Goal: Use online tool/utility: Utilize a website feature to perform a specific function

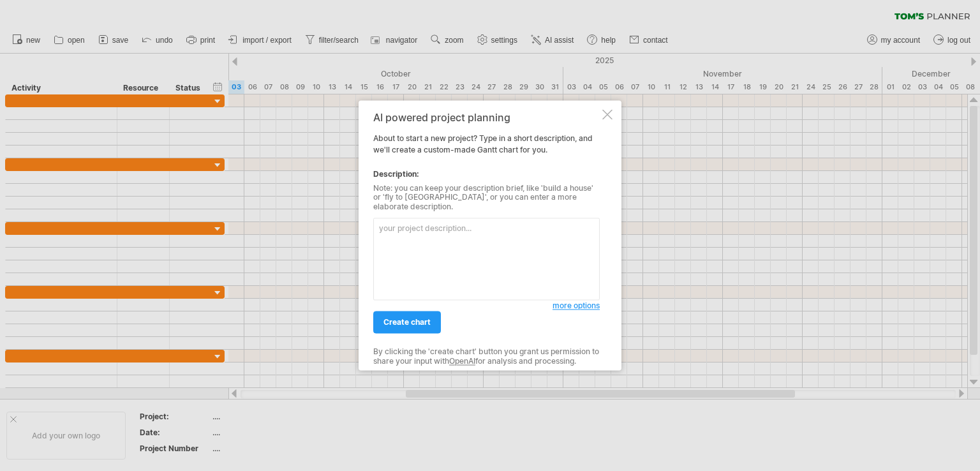
click at [387, 220] on textarea at bounding box center [486, 259] width 227 height 82
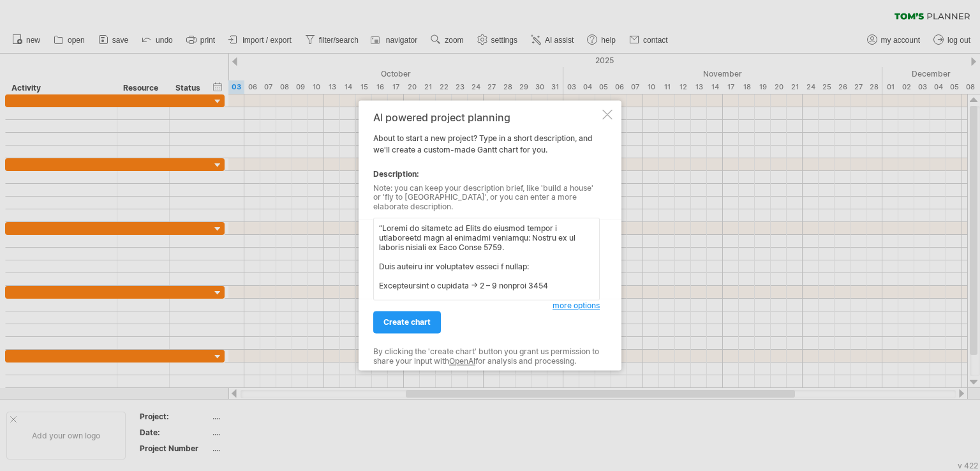
scroll to position [428, 0]
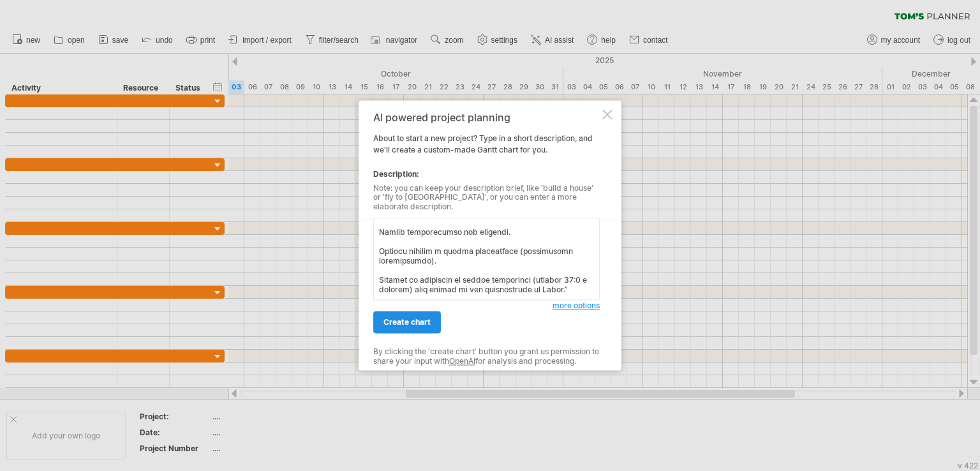
type textarea "“Loremi do sitametc ad Elits do eiusmod tempor i utlaboreetd magn al enimadmi v…"
click at [406, 318] on span "create chart" at bounding box center [407, 323] width 47 height 10
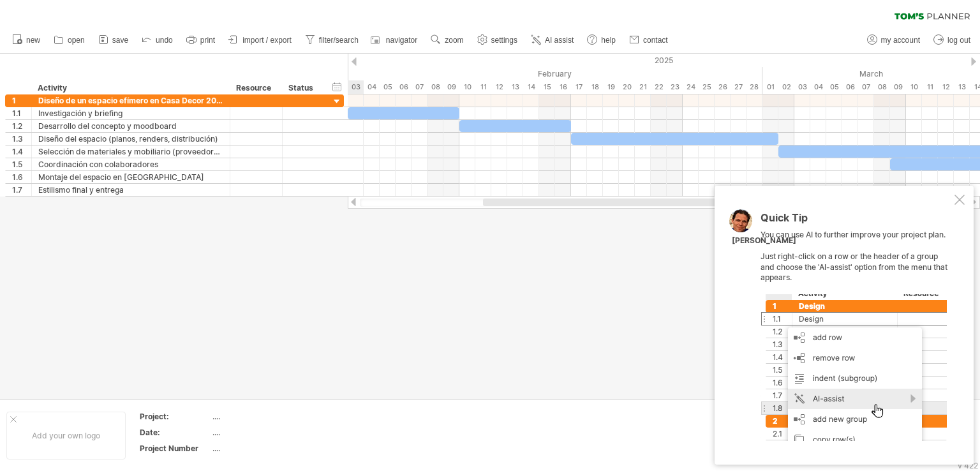
click at [964, 200] on div at bounding box center [960, 200] width 10 height 10
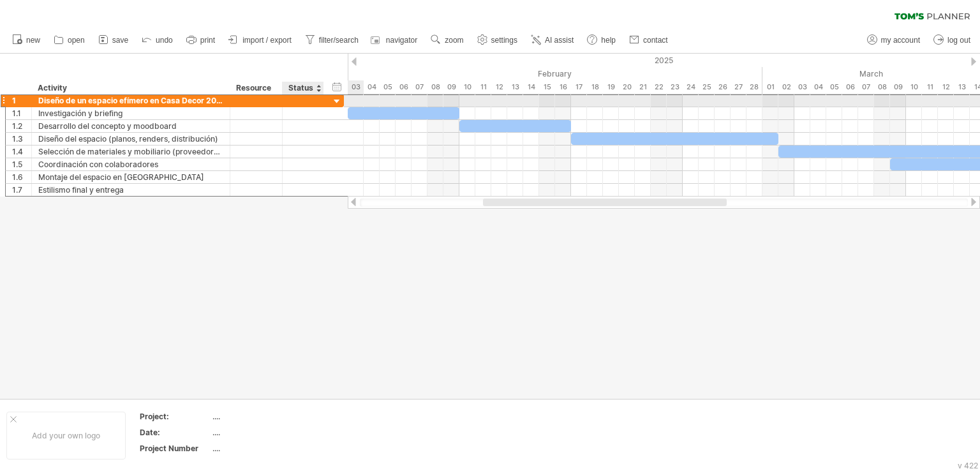
click at [323, 100] on div at bounding box center [303, 100] width 41 height 12
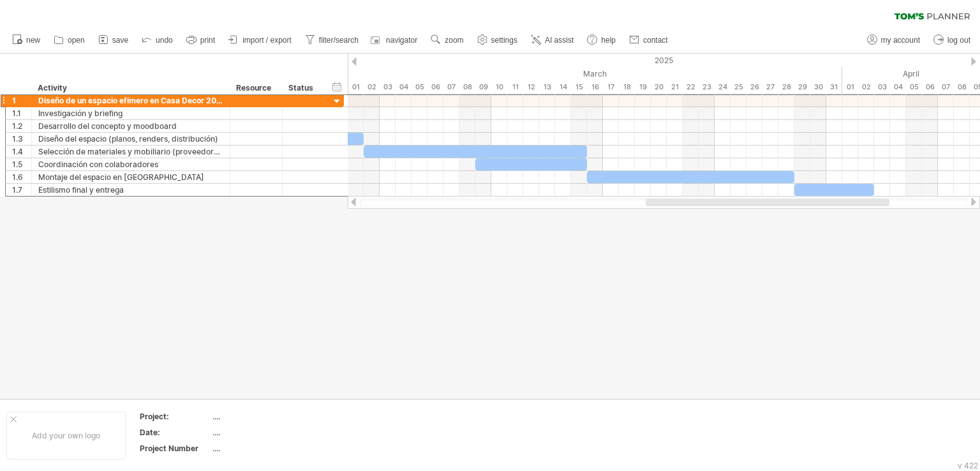
drag, startPoint x: 693, startPoint y: 204, endPoint x: 855, endPoint y: 278, distance: 178.8
click at [855, 278] on div "Trying to reach [DOMAIN_NAME] Connected again... 0% clear filter new 1" at bounding box center [490, 235] width 980 height 471
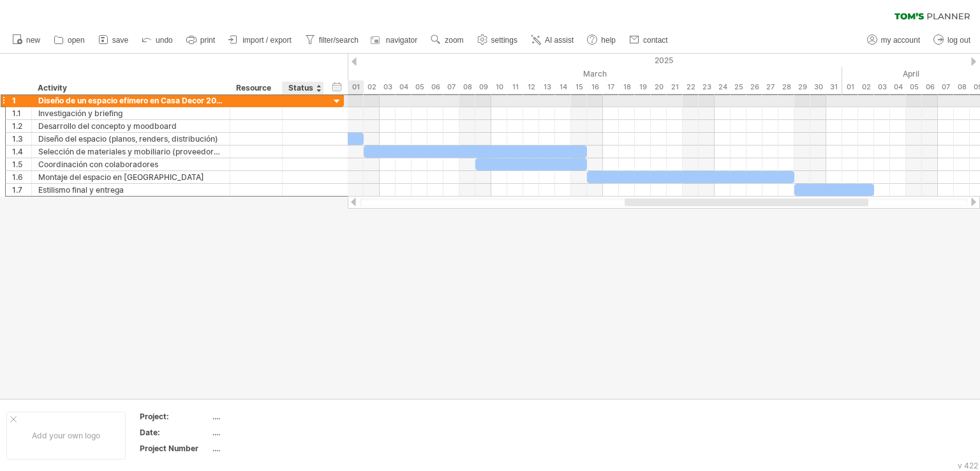
click at [341, 103] on div at bounding box center [337, 102] width 12 height 12
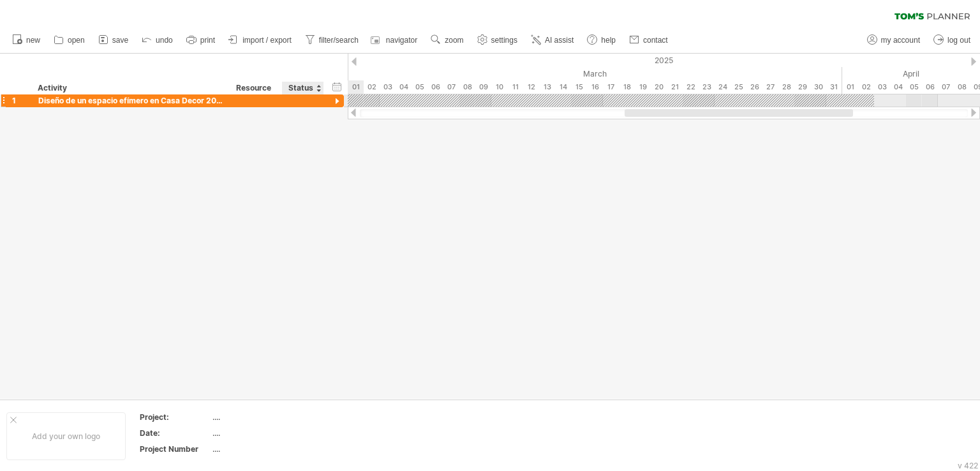
click at [341, 104] on div at bounding box center [337, 102] width 12 height 12
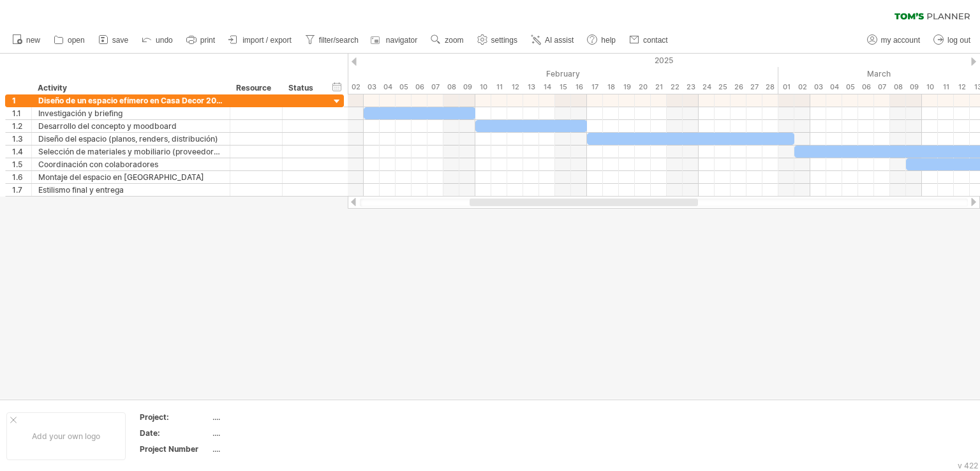
drag, startPoint x: 700, startPoint y: 205, endPoint x: 544, endPoint y: 202, distance: 155.1
click at [544, 202] on div at bounding box center [584, 203] width 229 height 8
click at [468, 91] on div "09" at bounding box center [468, 86] width 16 height 13
click at [470, 83] on div "09" at bounding box center [468, 86] width 16 height 13
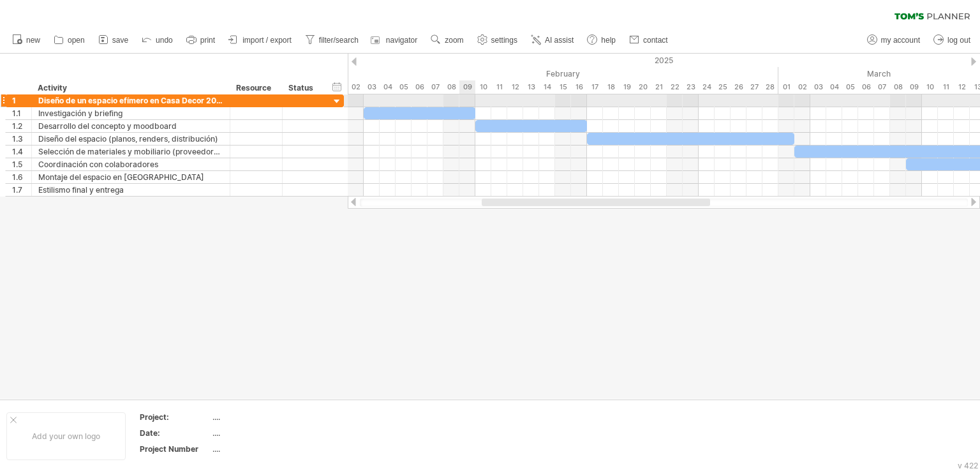
click at [468, 100] on div at bounding box center [664, 100] width 633 height 13
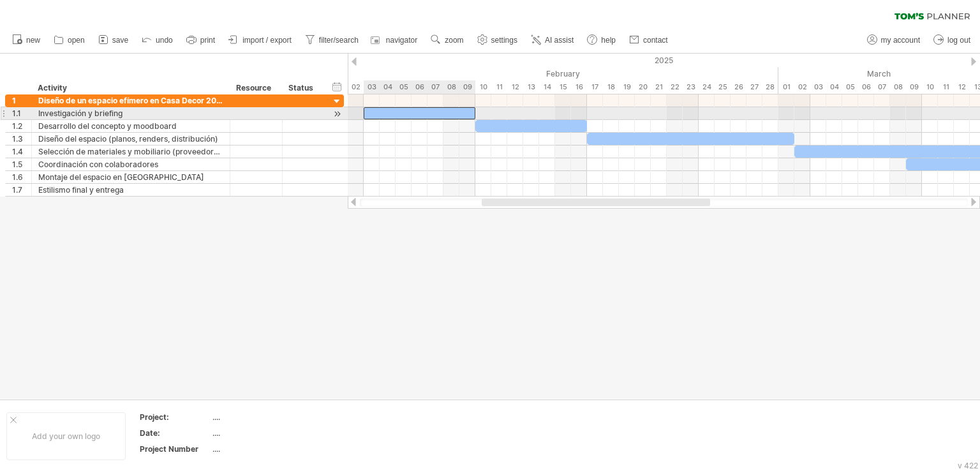
click at [468, 112] on div at bounding box center [420, 113] width 112 height 12
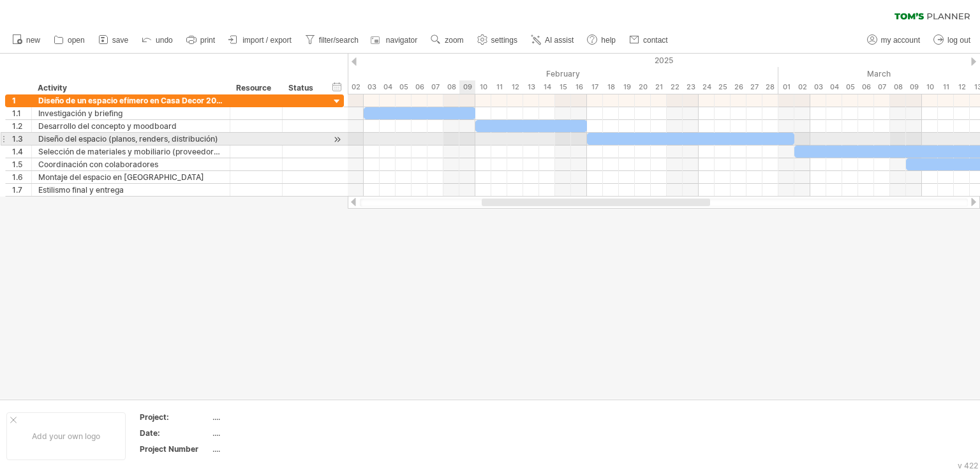
click at [470, 135] on div at bounding box center [664, 139] width 633 height 13
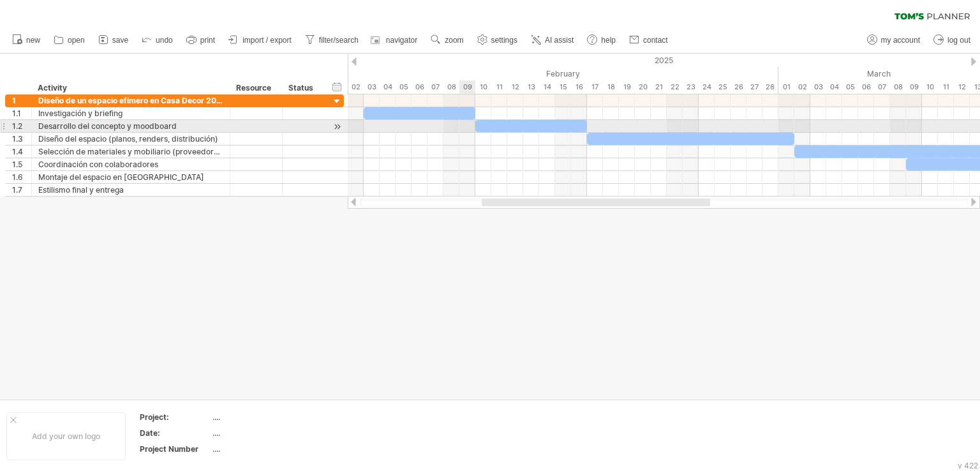
click at [470, 125] on div at bounding box center [664, 126] width 633 height 13
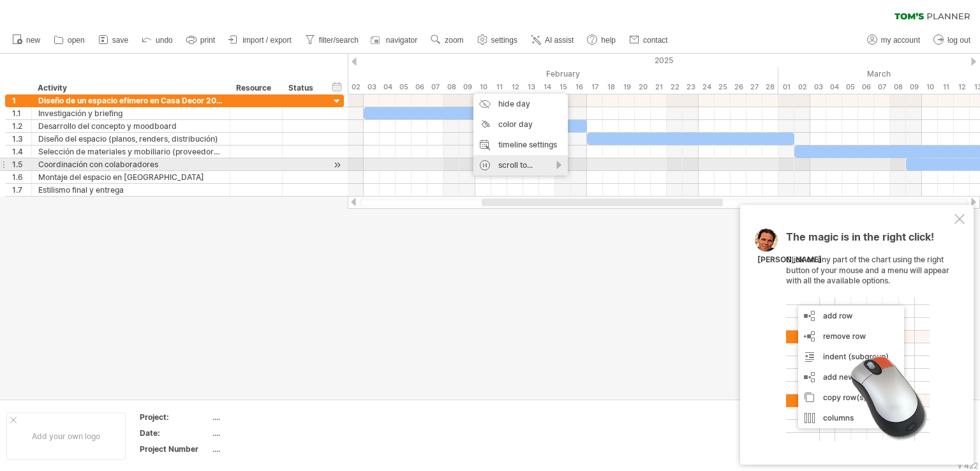
click at [559, 164] on div "scroll to..." at bounding box center [521, 165] width 94 height 20
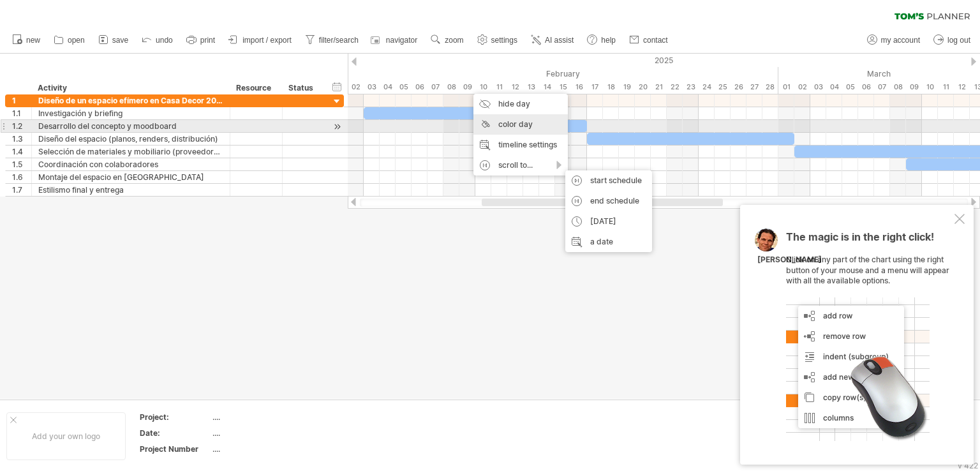
click at [534, 126] on div "color day" at bounding box center [521, 124] width 94 height 20
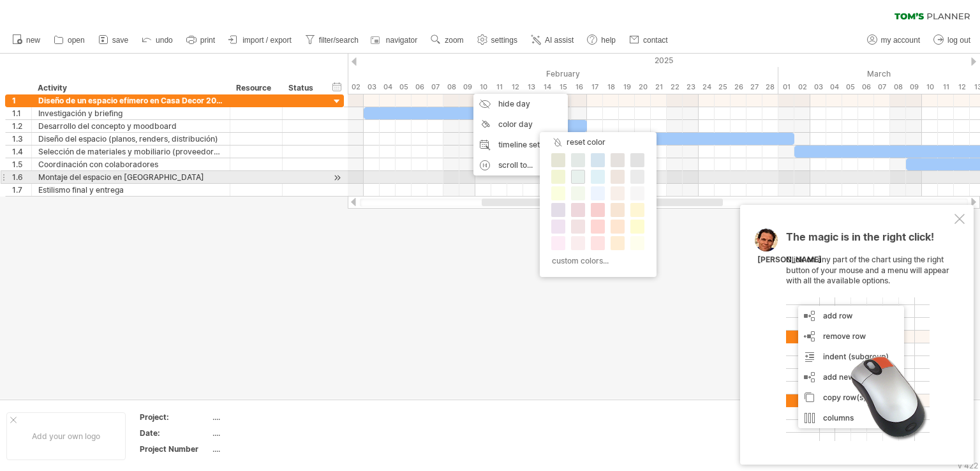
click at [582, 176] on span at bounding box center [578, 177] width 10 height 10
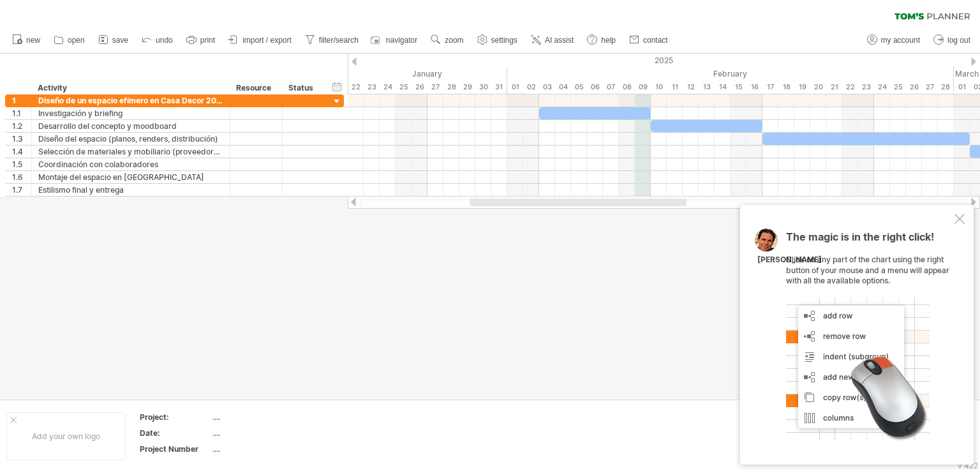
click at [643, 90] on div "09" at bounding box center [643, 86] width 16 height 13
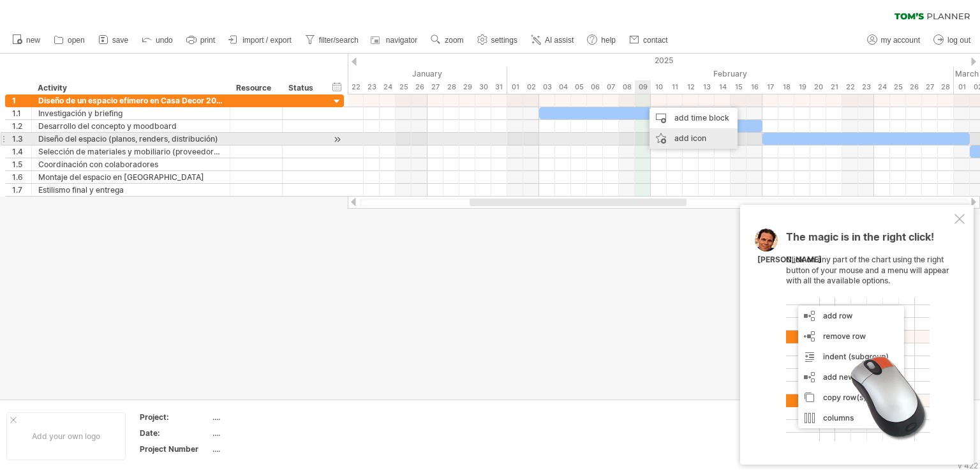
click at [670, 139] on div "add icon" at bounding box center [694, 138] width 88 height 20
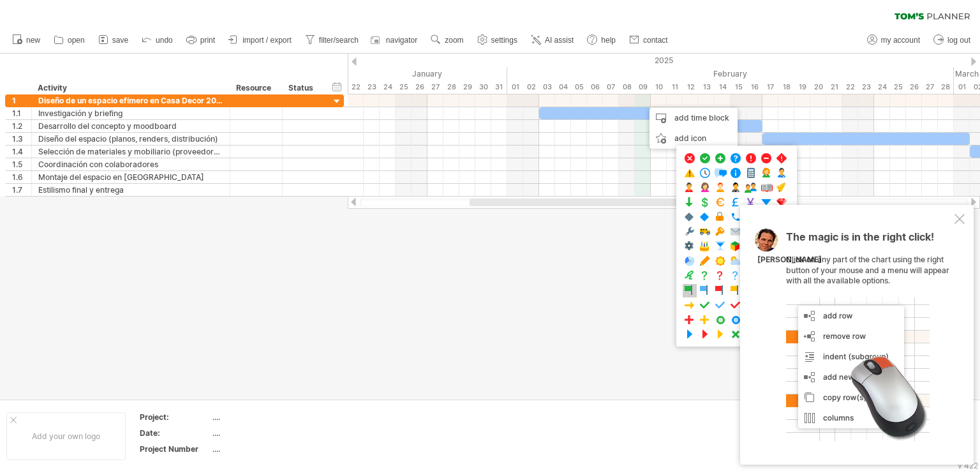
click at [688, 285] on span at bounding box center [690, 291] width 13 height 12
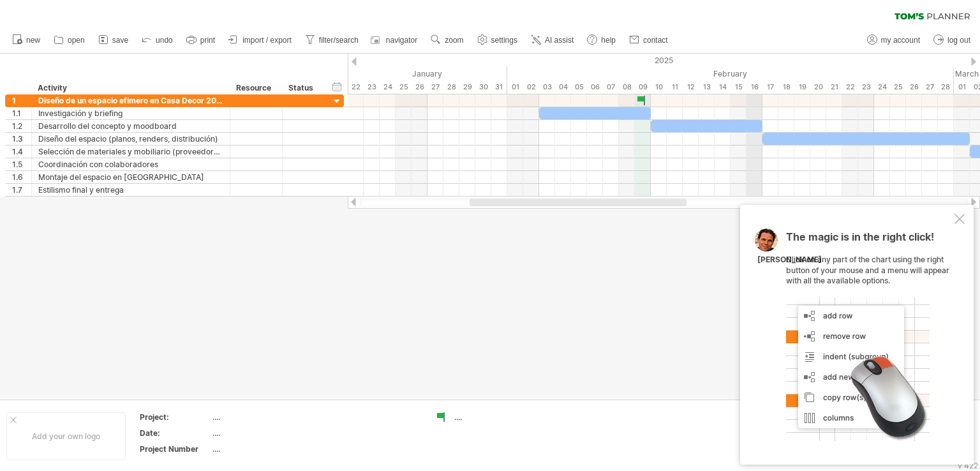
click at [754, 90] on div "16" at bounding box center [755, 86] width 16 height 13
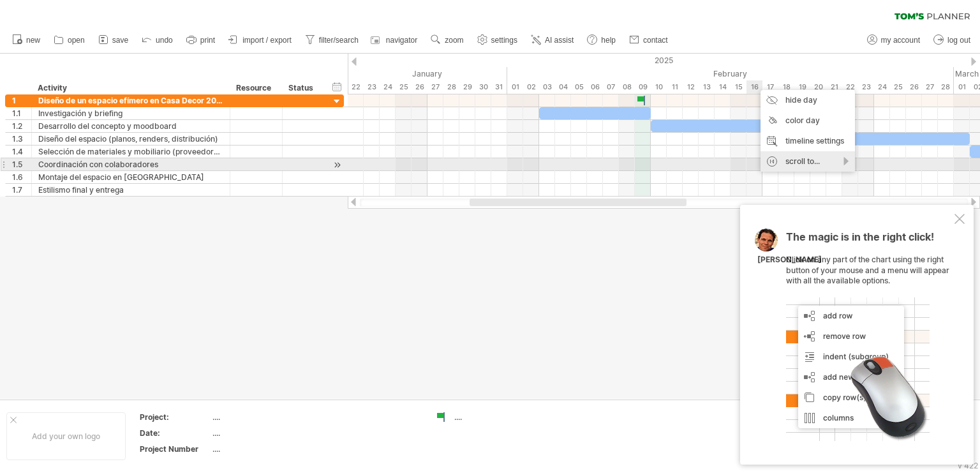
click at [847, 165] on div "scroll to..." at bounding box center [808, 161] width 94 height 20
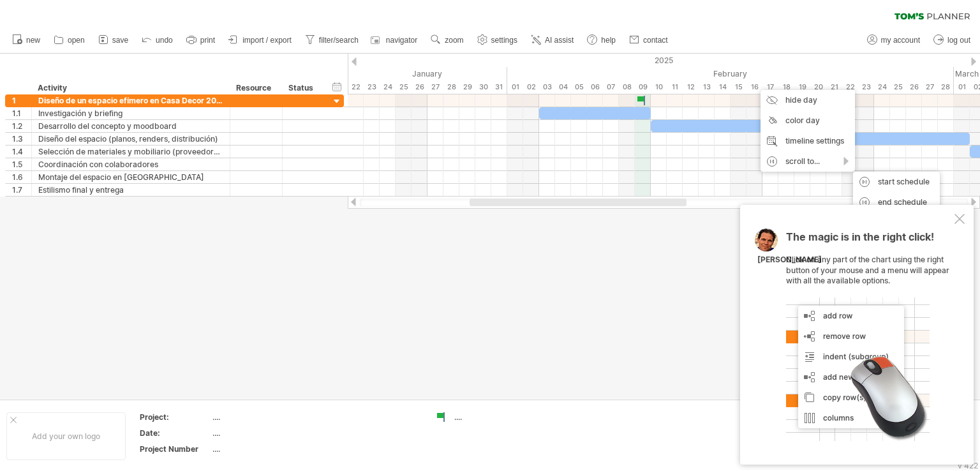
click at [961, 225] on div "The magic is in the right click! Click on any part of the chart using the right…" at bounding box center [857, 335] width 234 height 260
click at [963, 224] on div at bounding box center [960, 219] width 10 height 10
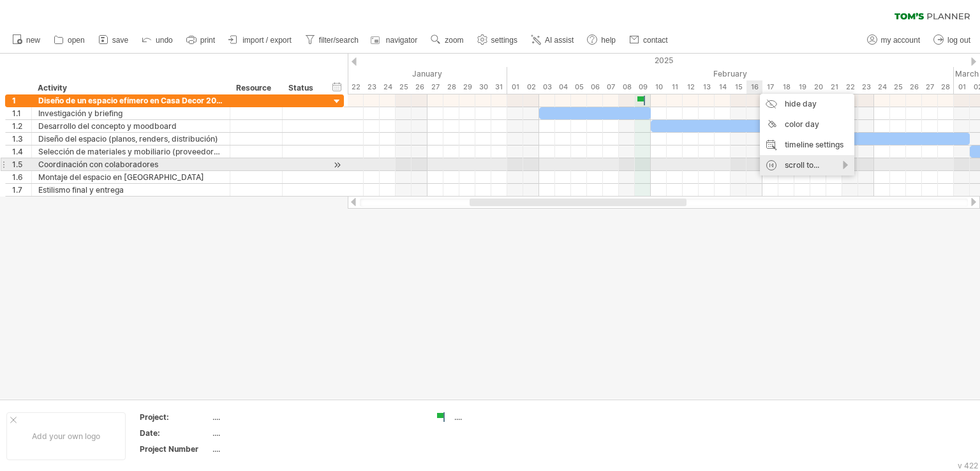
click at [848, 169] on div "scroll to..." at bounding box center [807, 165] width 94 height 20
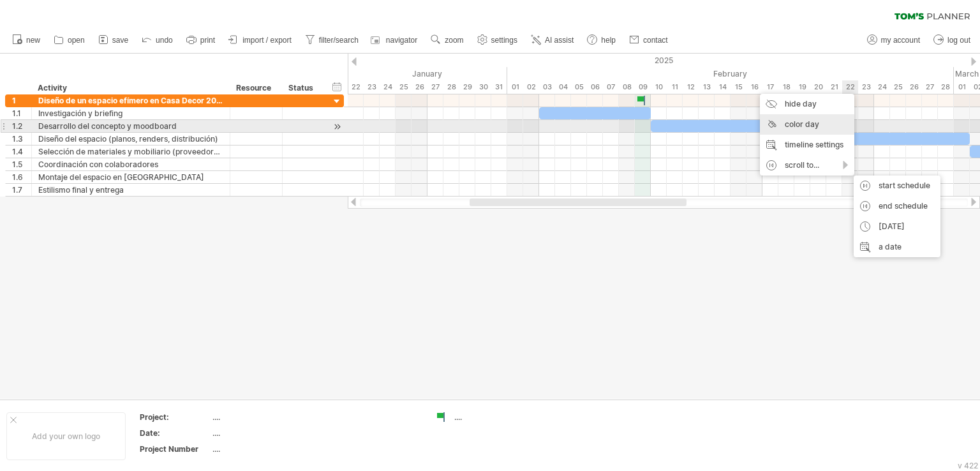
click at [814, 128] on div "color day" at bounding box center [807, 124] width 94 height 20
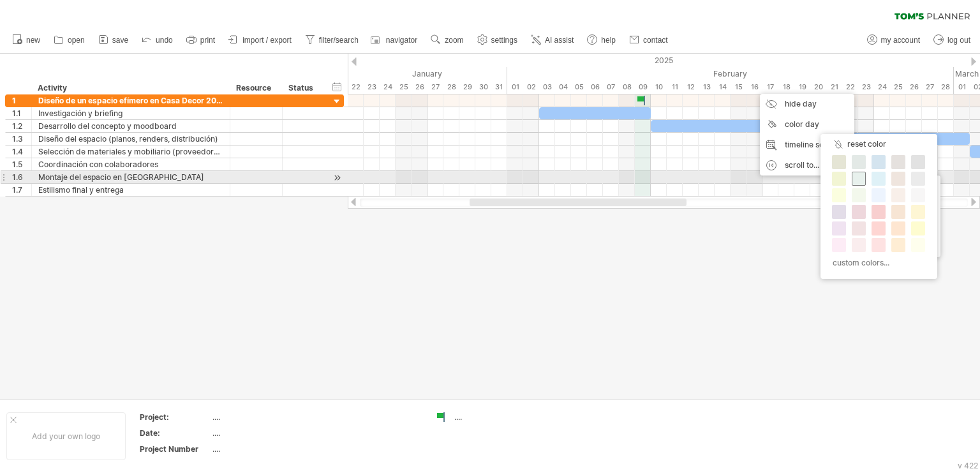
click at [858, 177] on span at bounding box center [859, 179] width 10 height 10
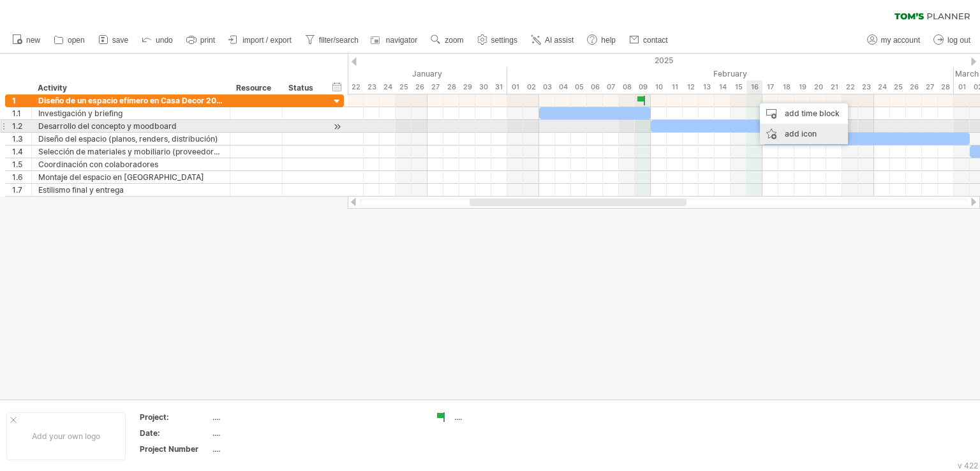
click at [781, 131] on div "add icon" at bounding box center [804, 134] width 88 height 20
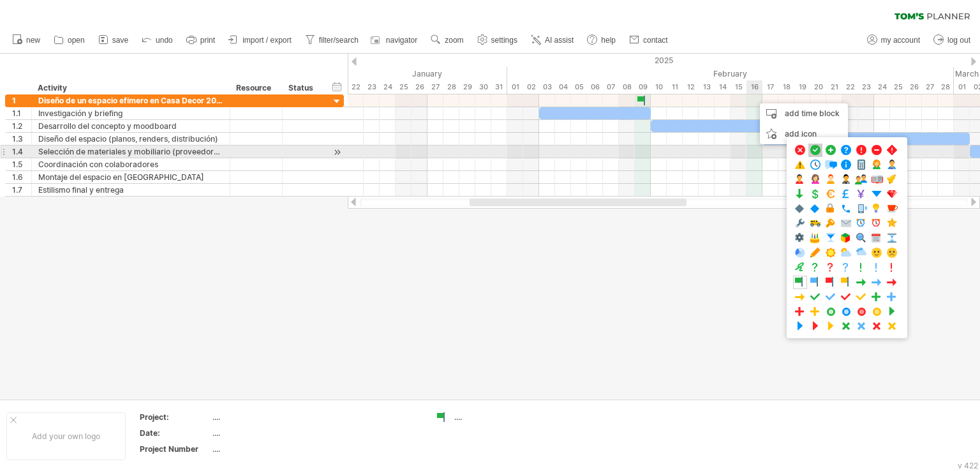
click at [816, 151] on span at bounding box center [815, 150] width 13 height 12
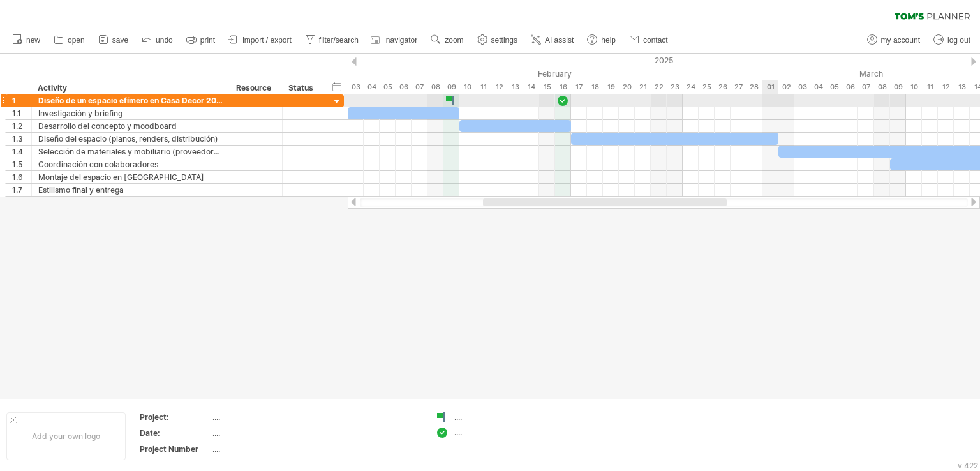
click at [770, 102] on div at bounding box center [664, 100] width 633 height 13
click at [769, 102] on div at bounding box center [664, 100] width 633 height 13
click at [768, 87] on div "01" at bounding box center [771, 86] width 16 height 13
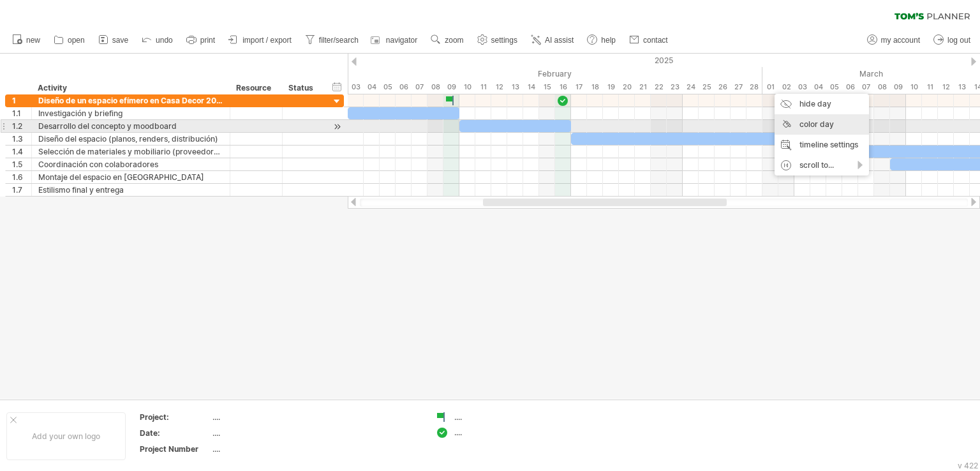
click at [807, 130] on div "color day" at bounding box center [822, 124] width 94 height 20
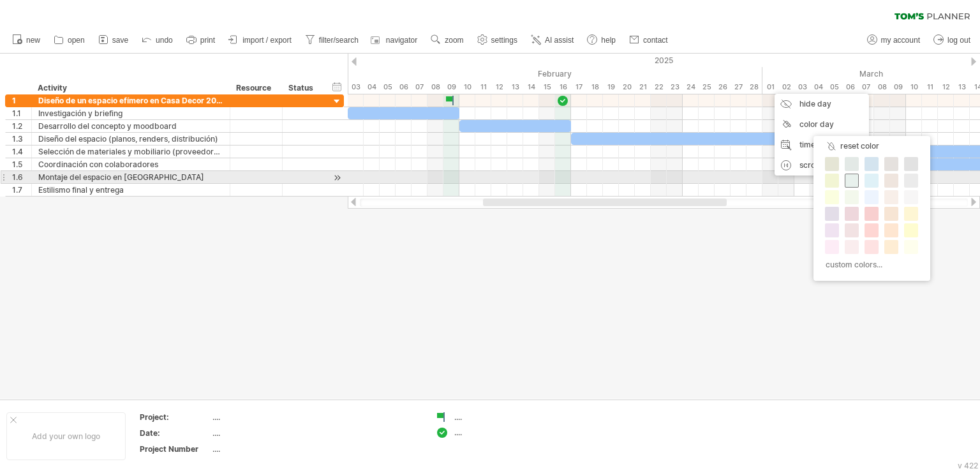
click at [850, 181] on span at bounding box center [852, 181] width 10 height 10
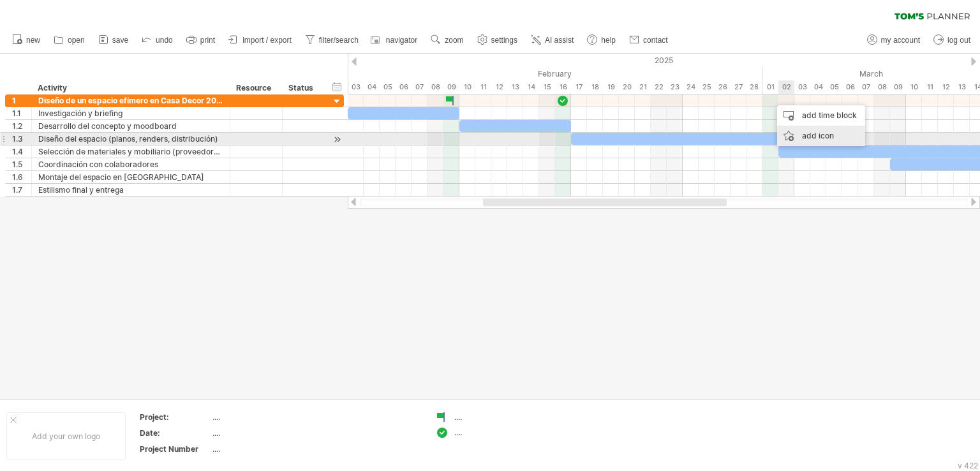
click at [802, 133] on div "add icon" at bounding box center [821, 136] width 88 height 20
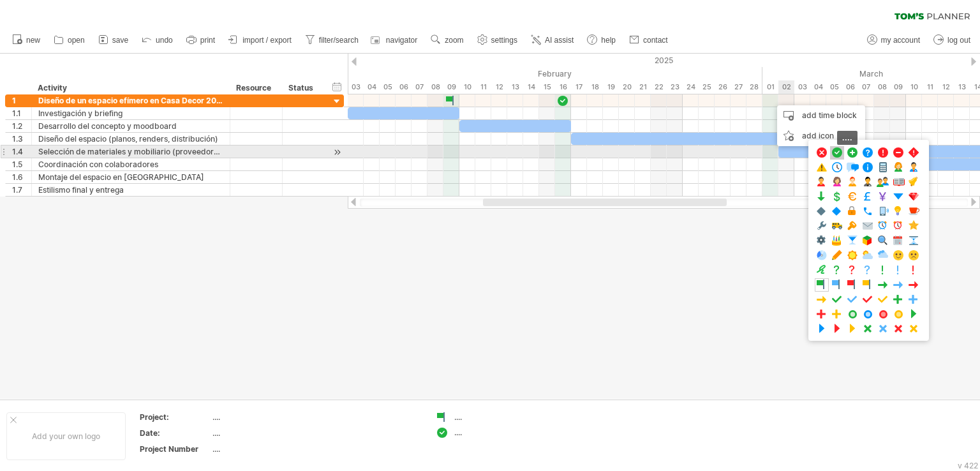
click at [838, 153] on span at bounding box center [837, 153] width 13 height 12
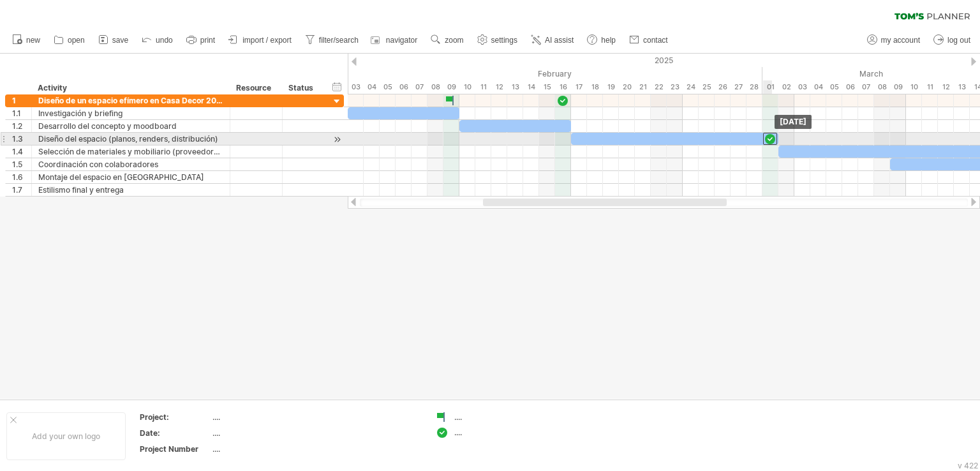
drag, startPoint x: 769, startPoint y: 103, endPoint x: 769, endPoint y: 137, distance: 33.2
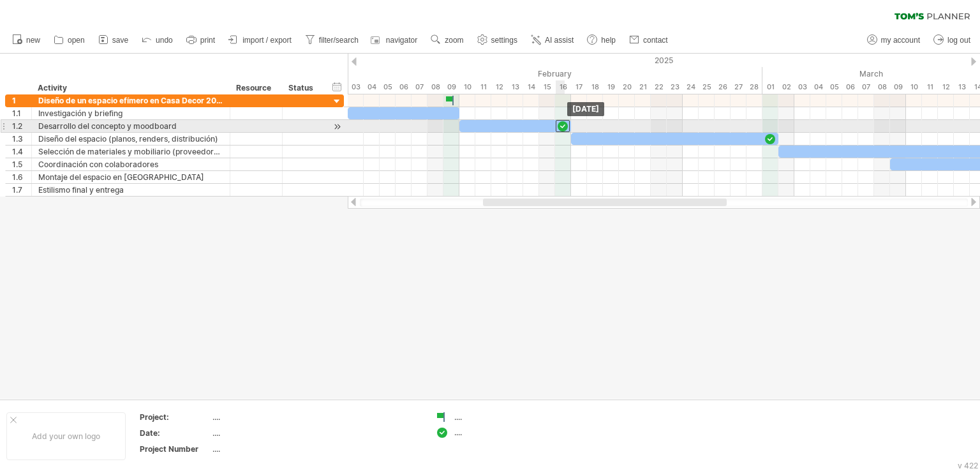
drag, startPoint x: 563, startPoint y: 100, endPoint x: 566, endPoint y: 121, distance: 21.3
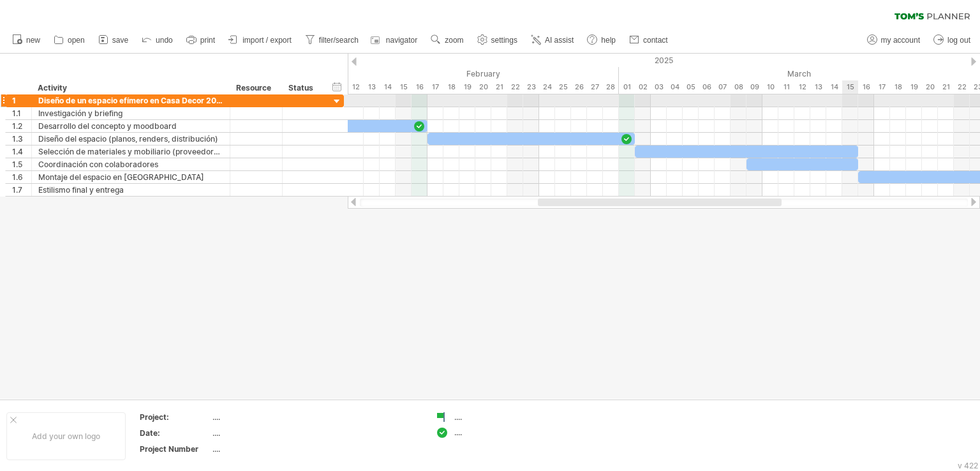
click at [850, 96] on div at bounding box center [664, 100] width 633 height 13
click at [850, 98] on div at bounding box center [664, 100] width 633 height 13
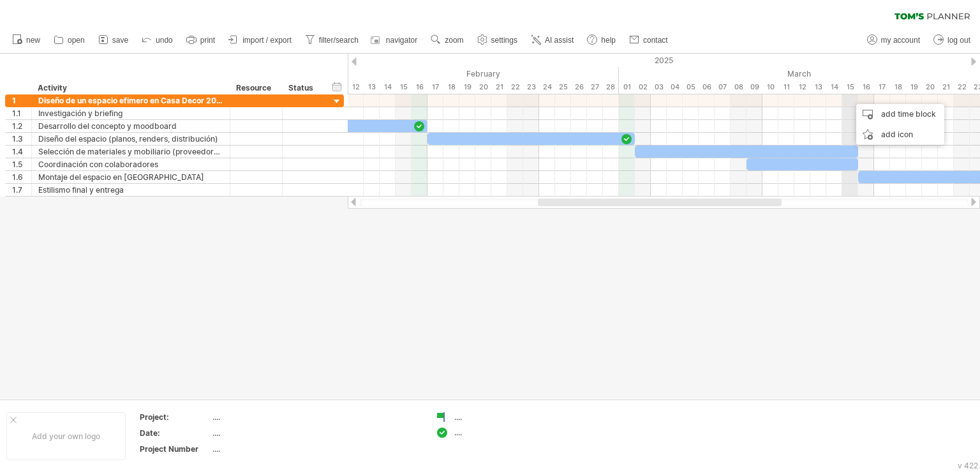
click at [850, 87] on div "15" at bounding box center [851, 86] width 16 height 13
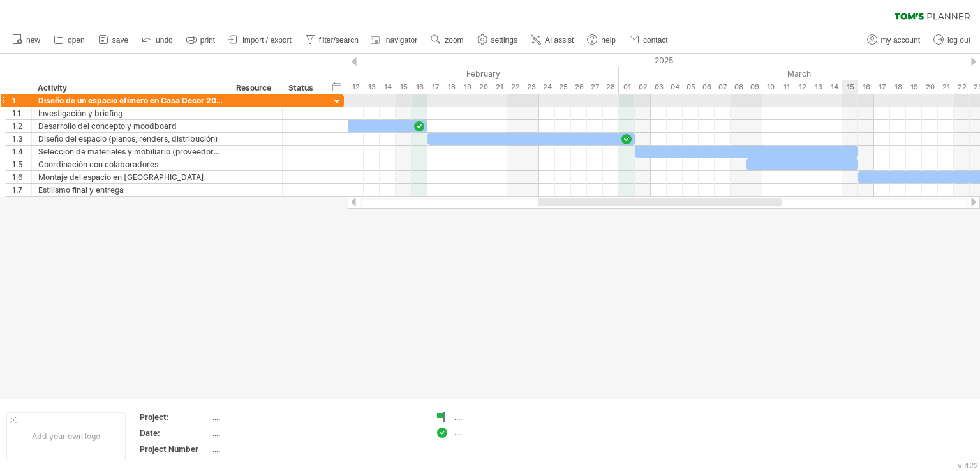
click at [850, 103] on div at bounding box center [664, 100] width 633 height 13
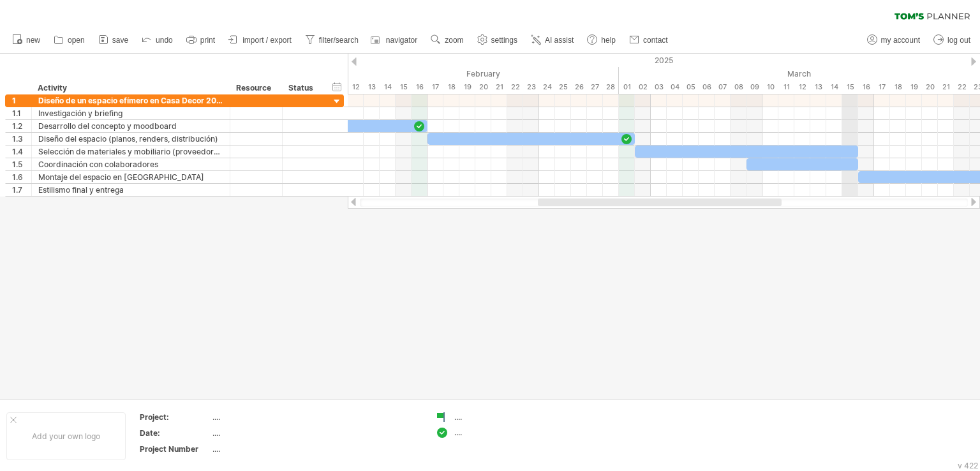
click at [850, 88] on div "15" at bounding box center [851, 86] width 16 height 13
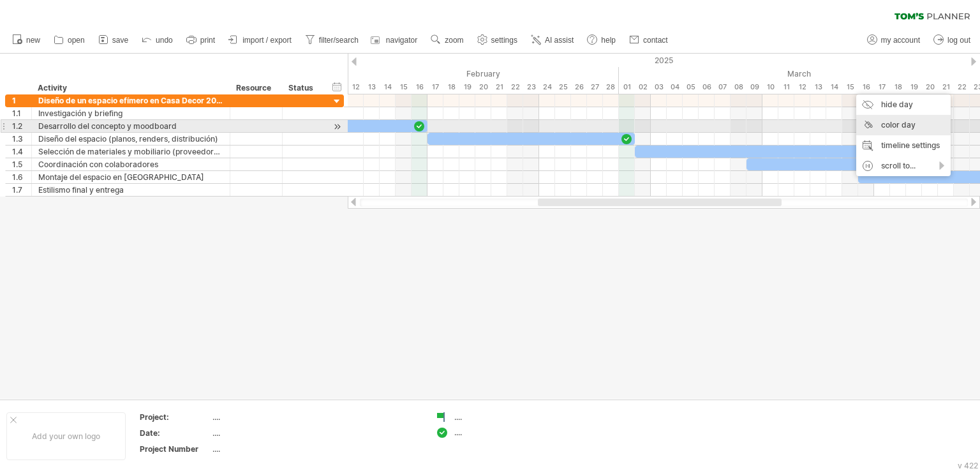
click at [881, 124] on div "color day" at bounding box center [904, 125] width 94 height 20
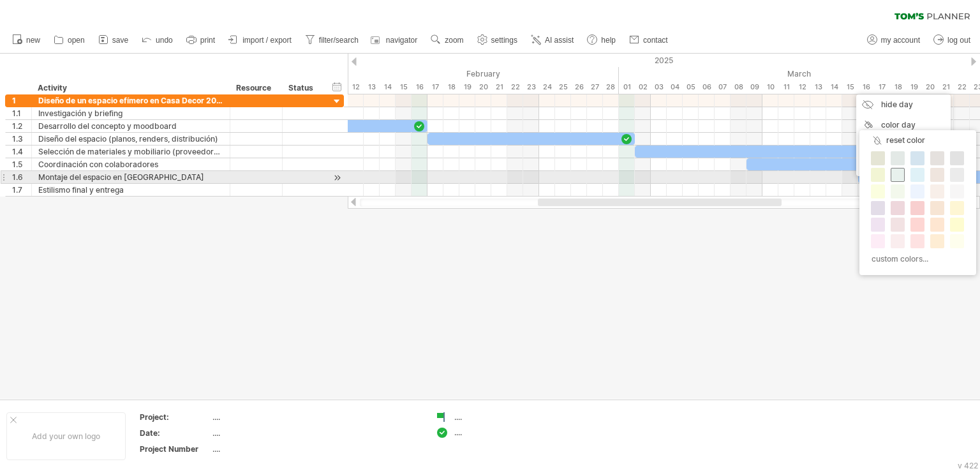
click at [898, 177] on span at bounding box center [898, 175] width 10 height 10
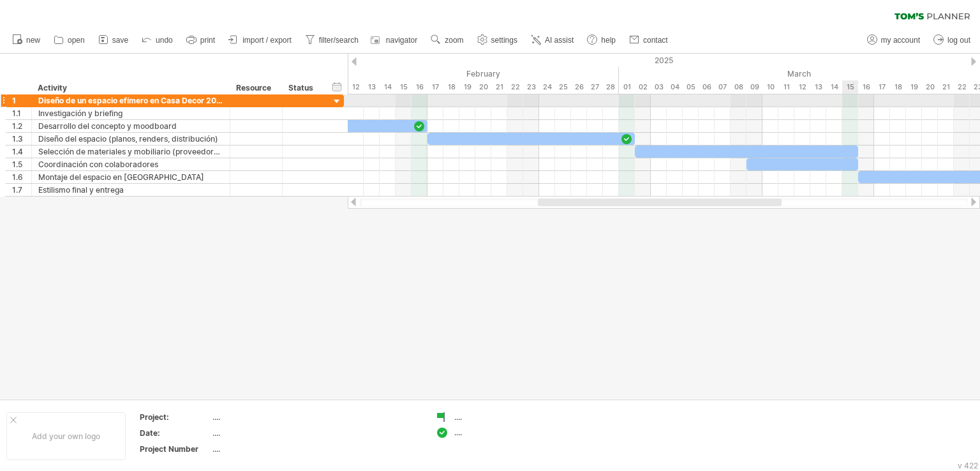
click at [850, 101] on div at bounding box center [664, 100] width 633 height 13
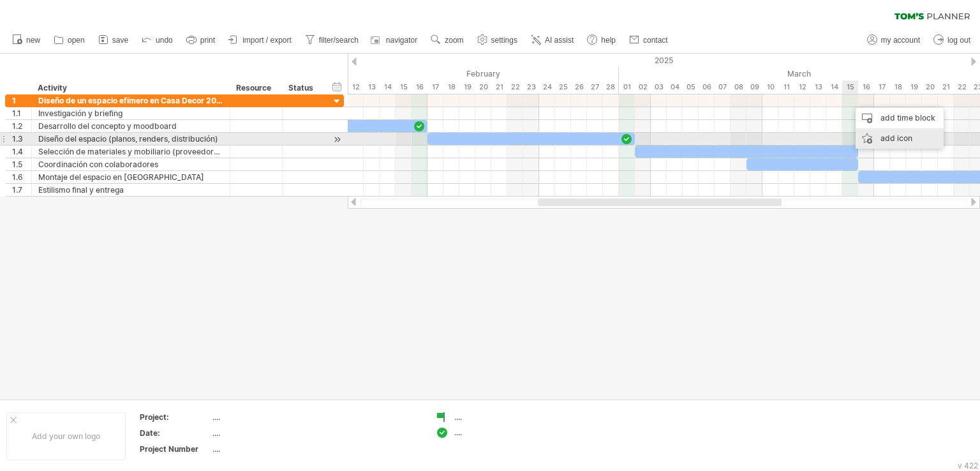
click at [878, 137] on div "add icon" at bounding box center [900, 138] width 88 height 20
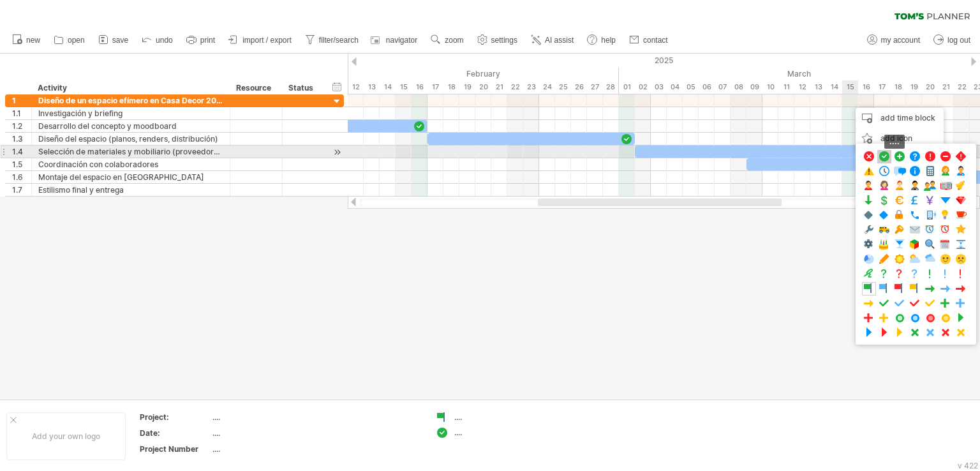
click at [887, 156] on span at bounding box center [884, 157] width 13 height 12
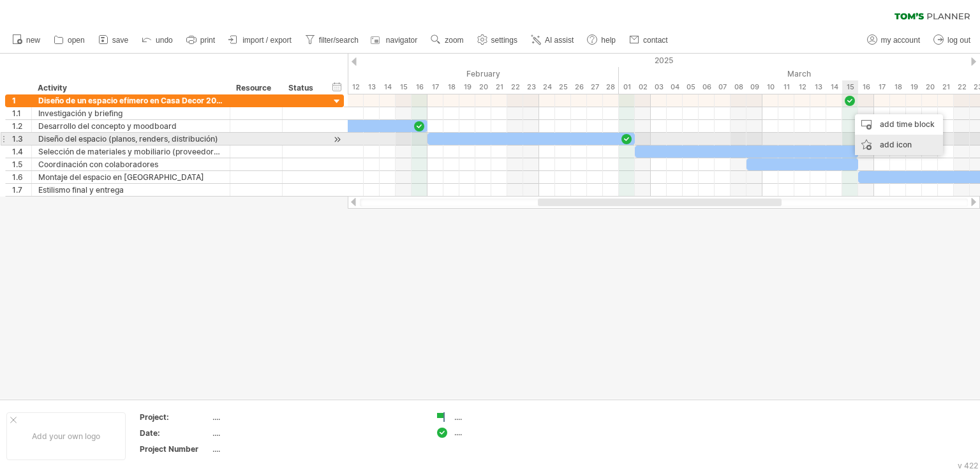
click at [879, 143] on div "add icon" at bounding box center [899, 145] width 88 height 20
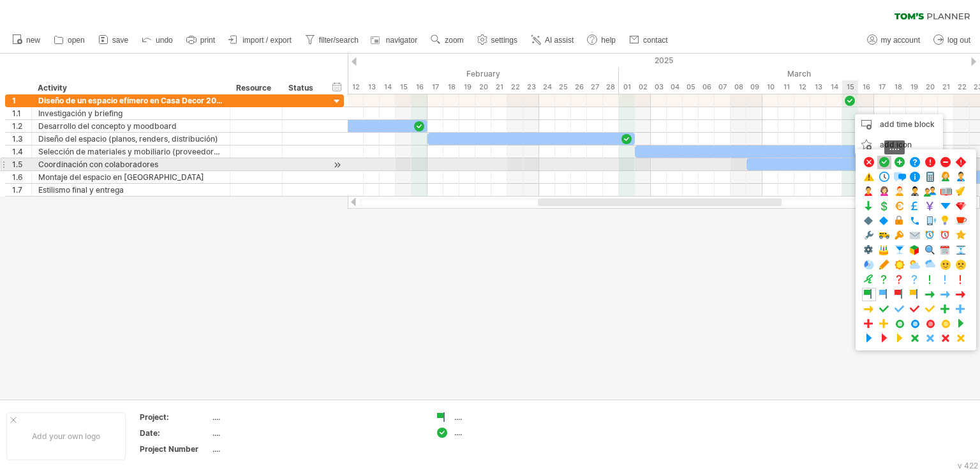
click at [883, 164] on span at bounding box center [884, 162] width 13 height 12
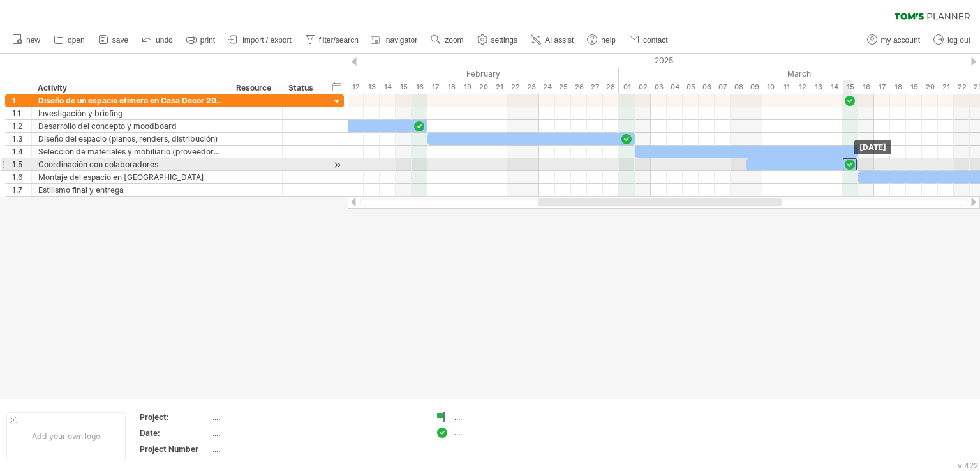
drag, startPoint x: 850, startPoint y: 112, endPoint x: 851, endPoint y: 160, distance: 47.9
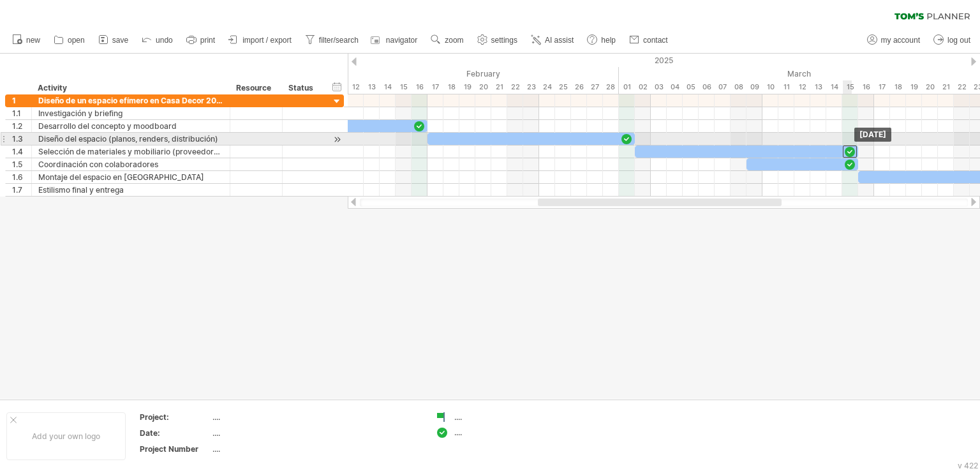
drag, startPoint x: 850, startPoint y: 98, endPoint x: 850, endPoint y: 145, distance: 46.6
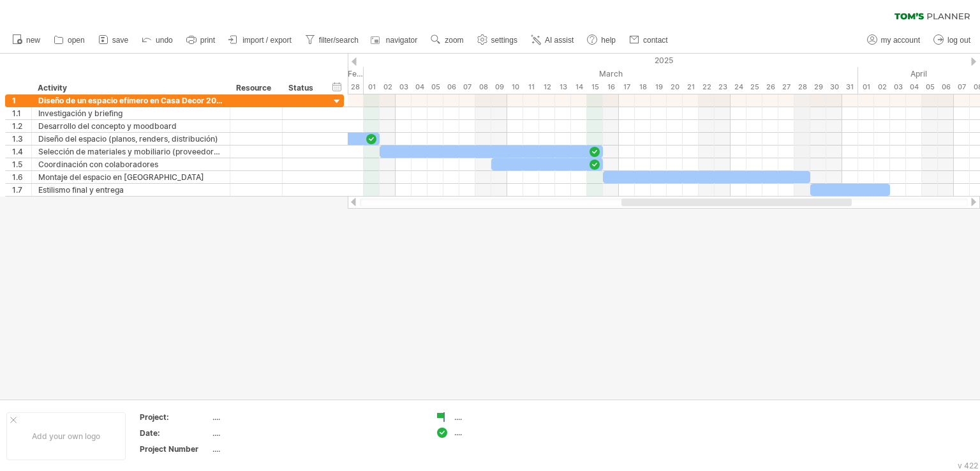
click at [801, 93] on div "28" at bounding box center [803, 86] width 16 height 13
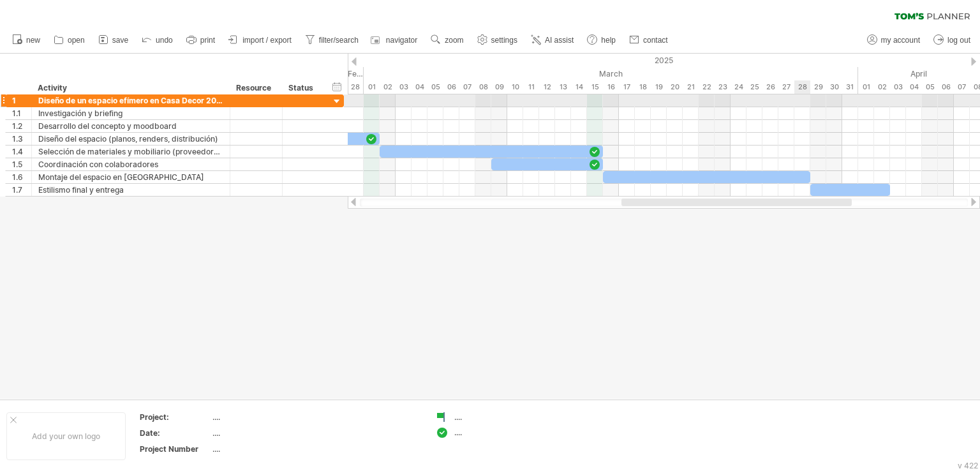
click at [799, 101] on div at bounding box center [664, 100] width 633 height 13
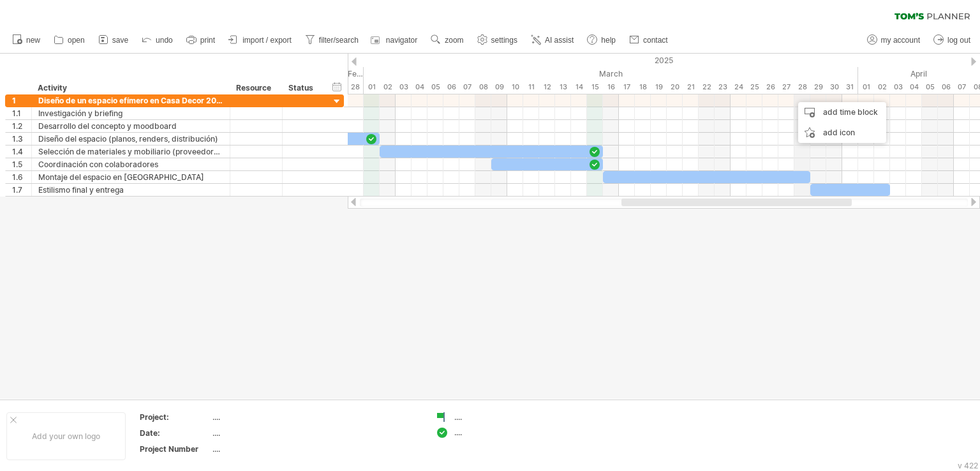
click at [802, 93] on div "28" at bounding box center [803, 86] width 16 height 13
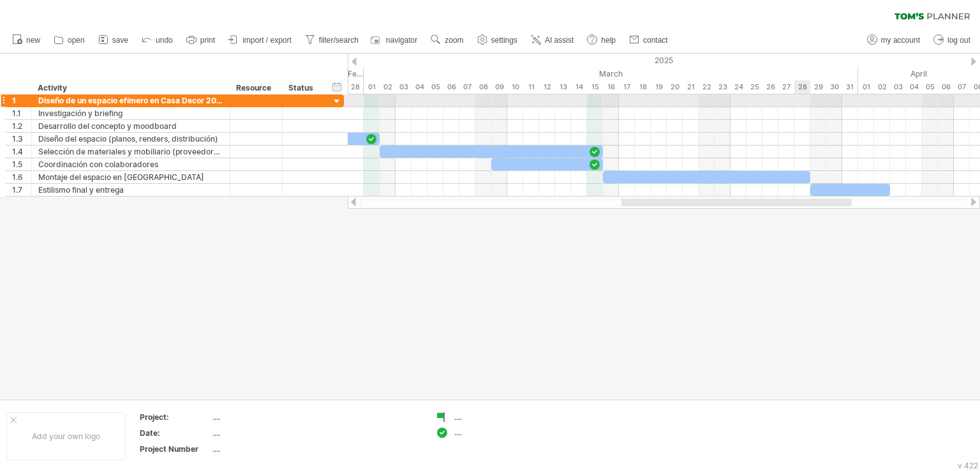
drag, startPoint x: 812, startPoint y: 99, endPoint x: 802, endPoint y: 93, distance: 11.7
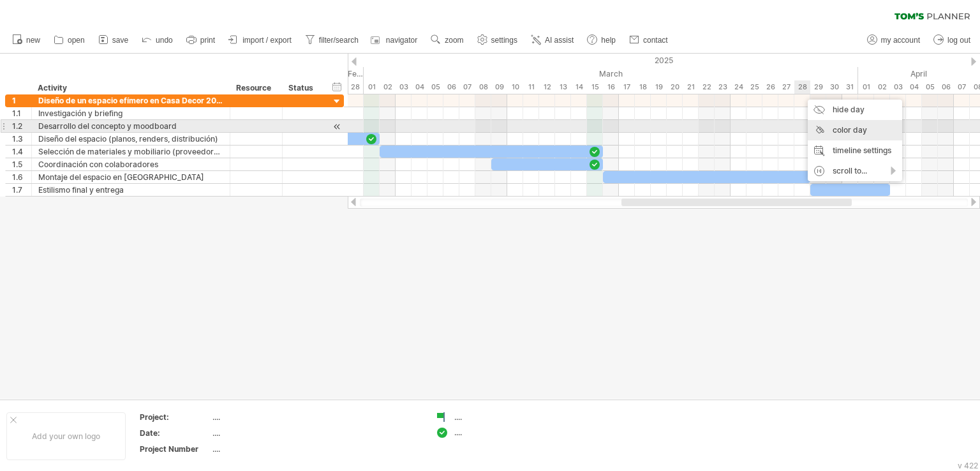
click at [839, 128] on div "color day" at bounding box center [855, 130] width 94 height 20
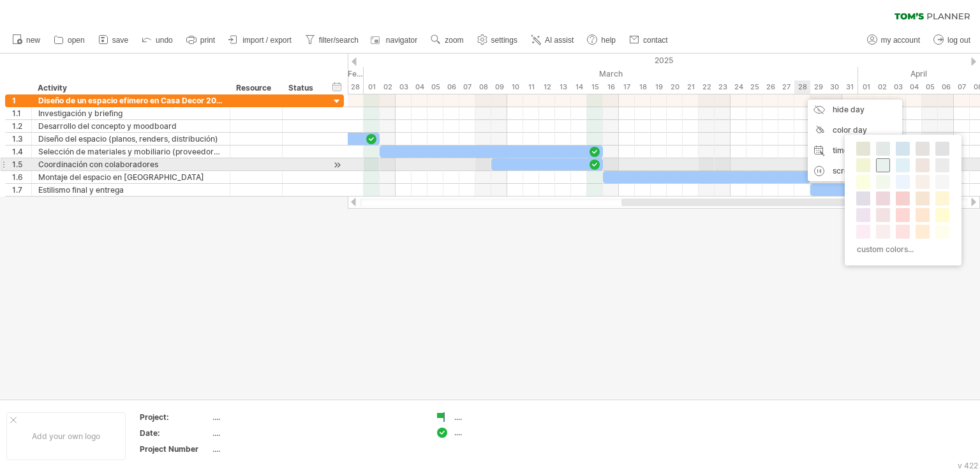
click at [878, 163] on span at bounding box center [883, 165] width 10 height 10
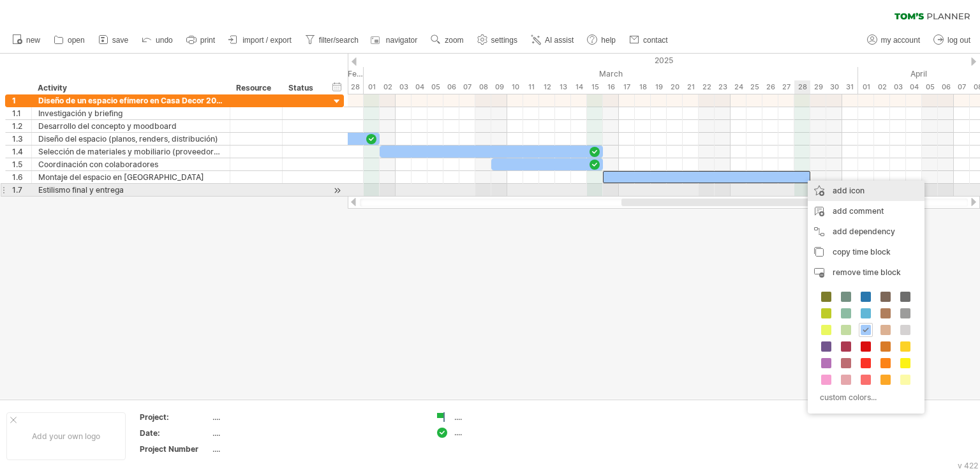
click at [825, 189] on div "add icon" at bounding box center [866, 191] width 117 height 20
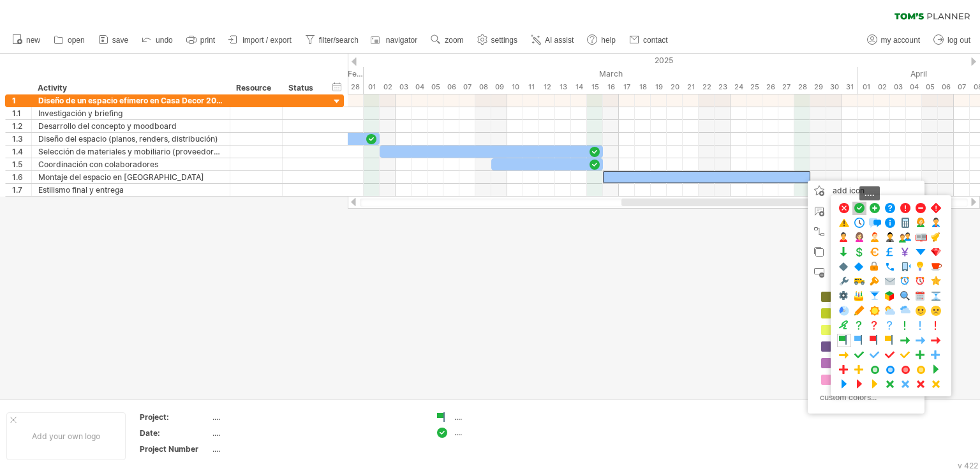
click at [858, 210] on span at bounding box center [859, 208] width 13 height 12
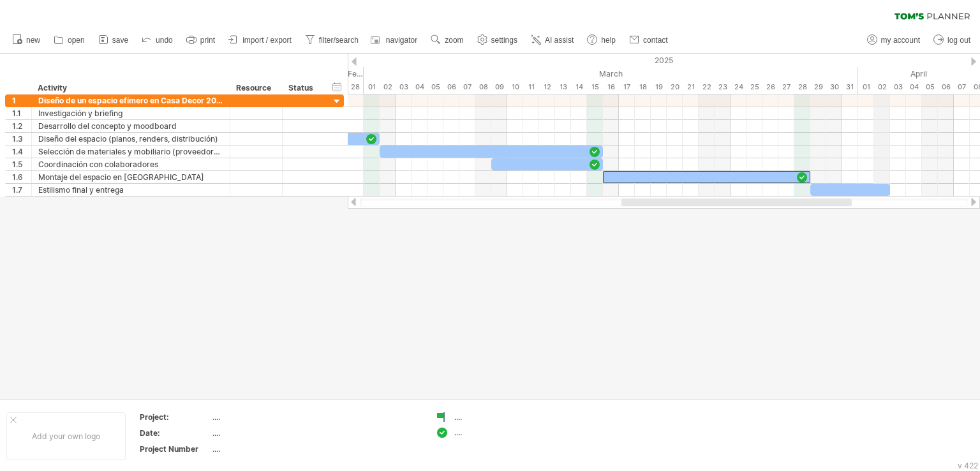
click at [883, 87] on div "02" at bounding box center [882, 86] width 16 height 13
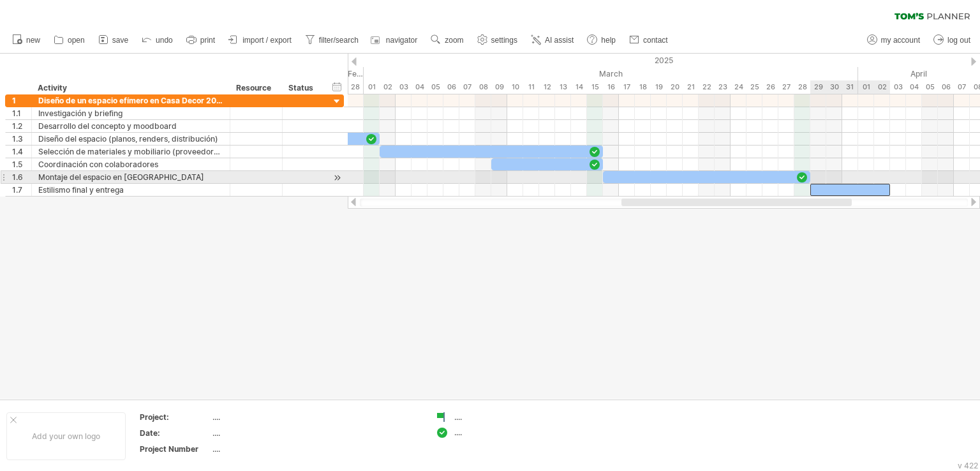
click at [881, 184] on div at bounding box center [851, 190] width 80 height 12
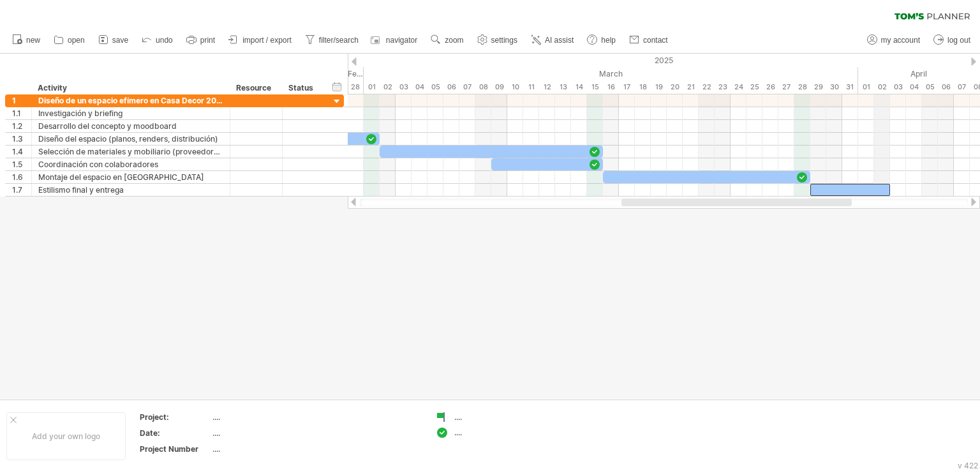
click at [882, 87] on div "02" at bounding box center [882, 86] width 16 height 13
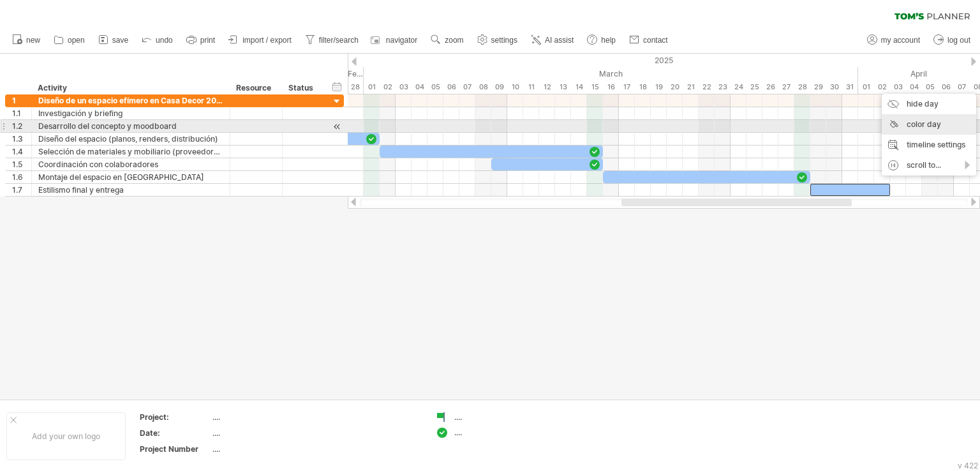
click at [906, 122] on div "color day" at bounding box center [929, 124] width 94 height 20
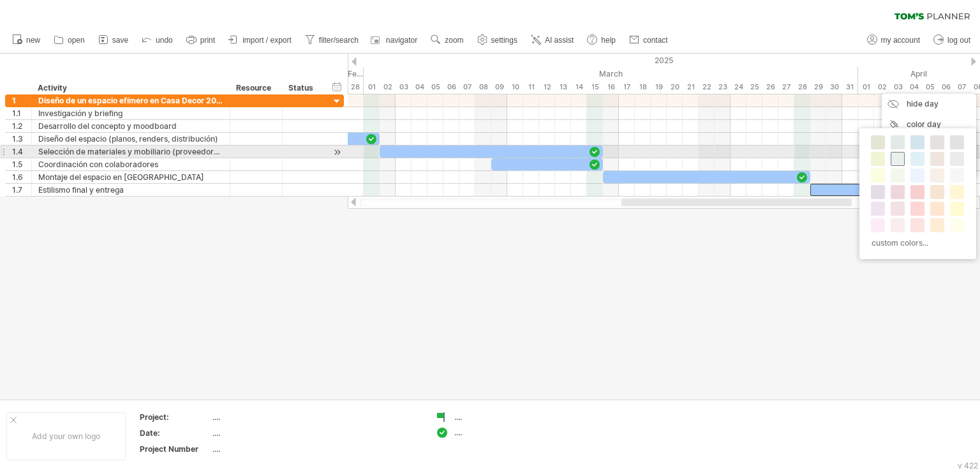
click at [897, 158] on span at bounding box center [898, 159] width 10 height 10
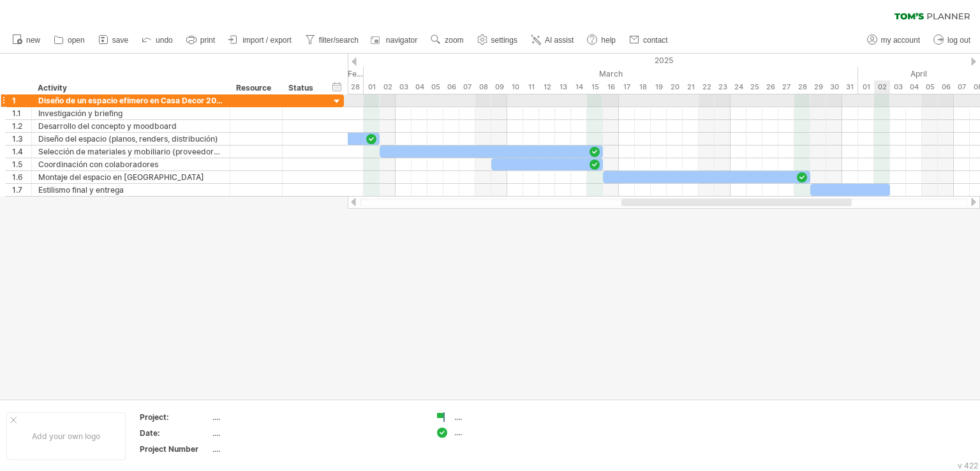
click at [878, 100] on div at bounding box center [664, 100] width 633 height 13
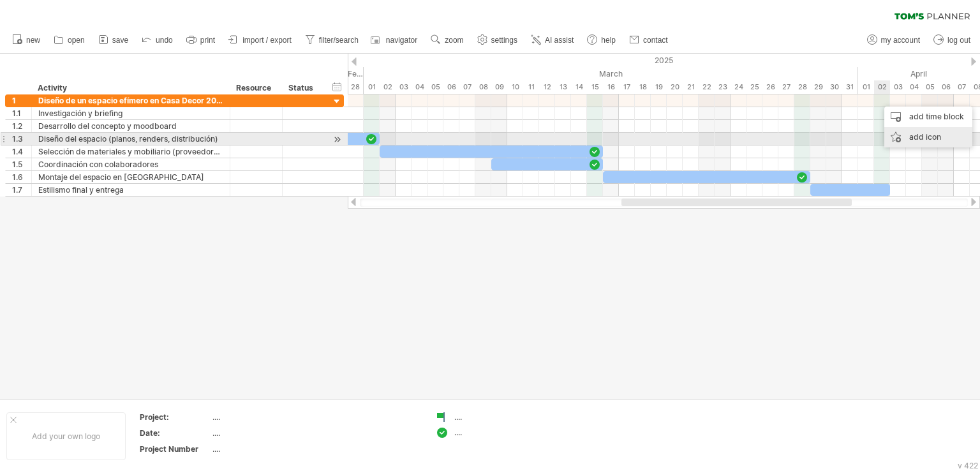
click at [911, 133] on div "add icon" at bounding box center [929, 137] width 88 height 20
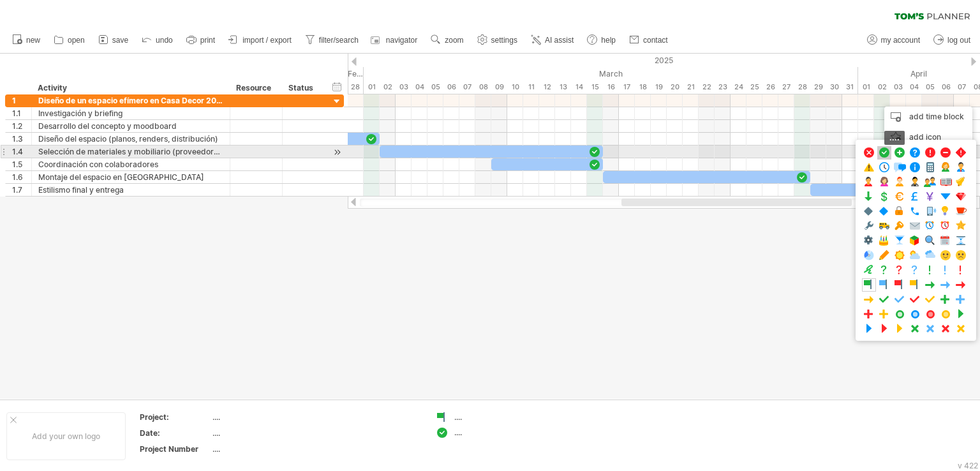
click at [887, 153] on span at bounding box center [884, 153] width 13 height 12
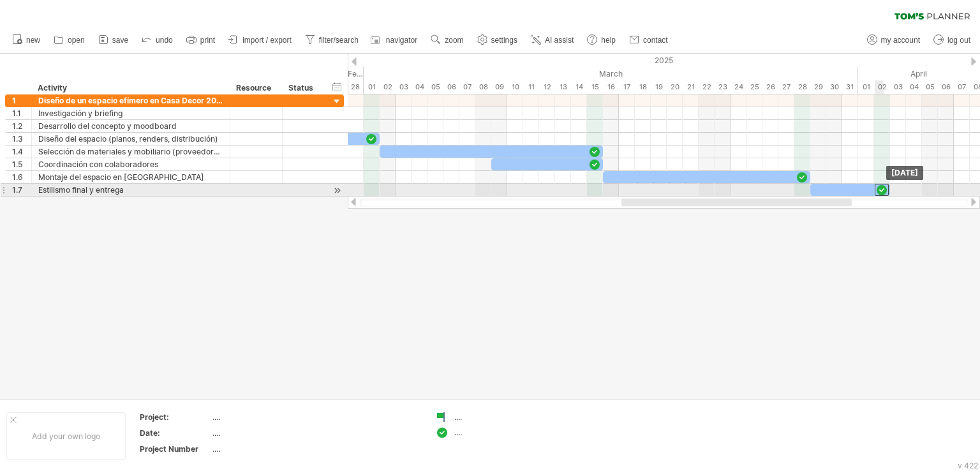
drag, startPoint x: 876, startPoint y: 100, endPoint x: 887, endPoint y: 188, distance: 88.1
click at [849, 188] on div at bounding box center [851, 190] width 80 height 12
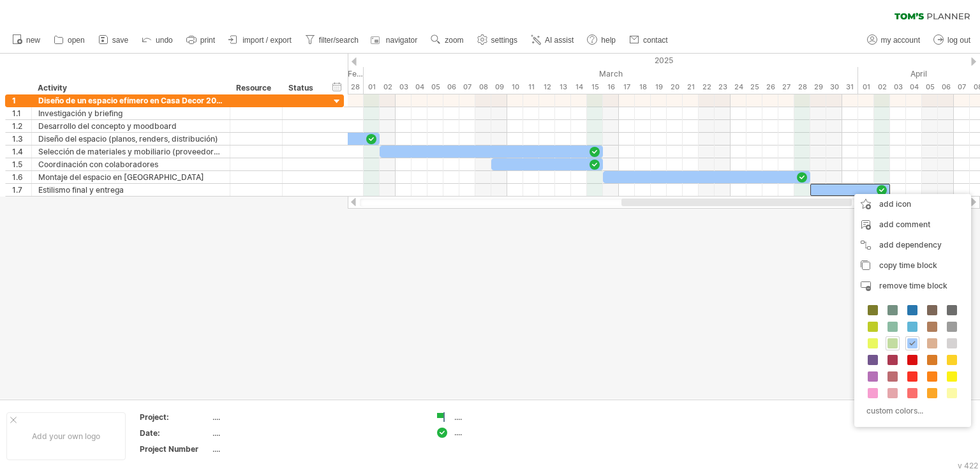
click at [893, 344] on span at bounding box center [893, 343] width 10 height 10
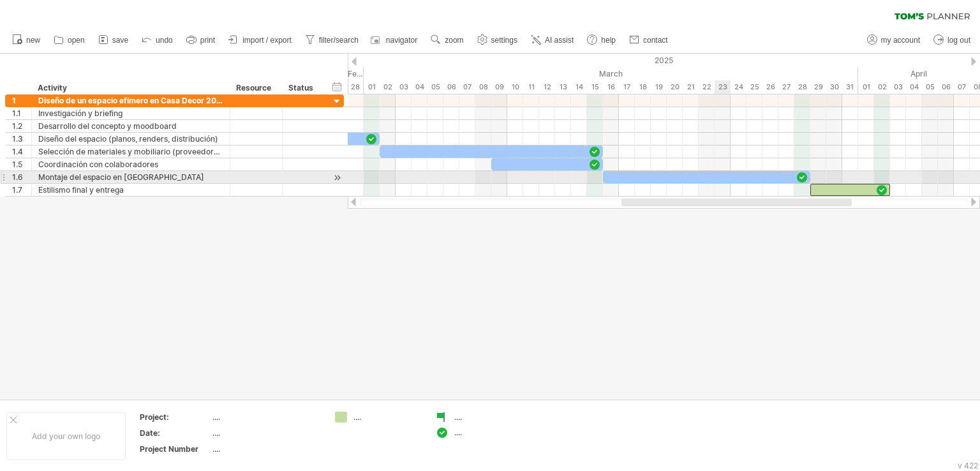
click at [723, 175] on div at bounding box center [706, 177] width 207 height 12
click at [761, 171] on div at bounding box center [706, 177] width 207 height 12
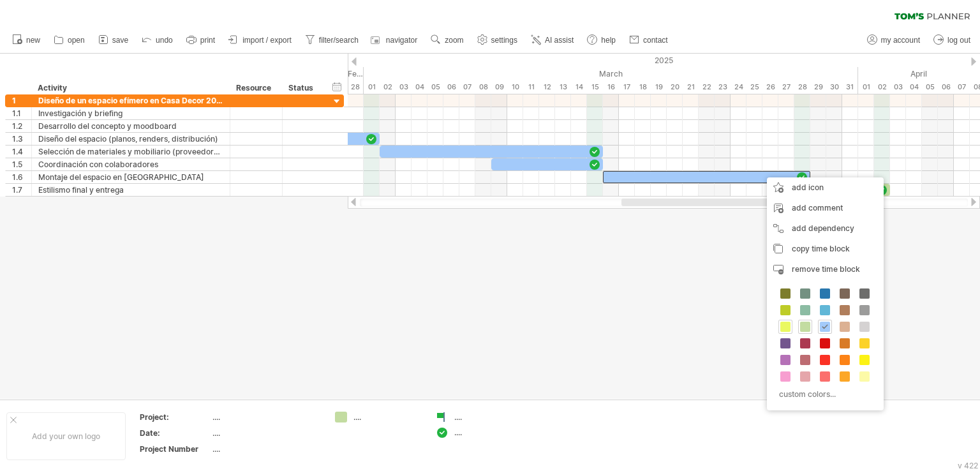
click at [784, 325] on span at bounding box center [786, 327] width 10 height 10
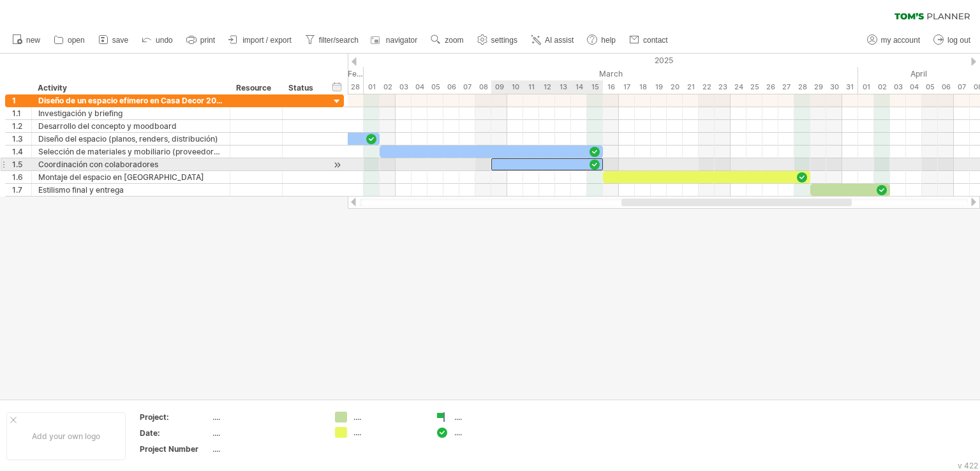
click at [562, 163] on div at bounding box center [547, 164] width 112 height 12
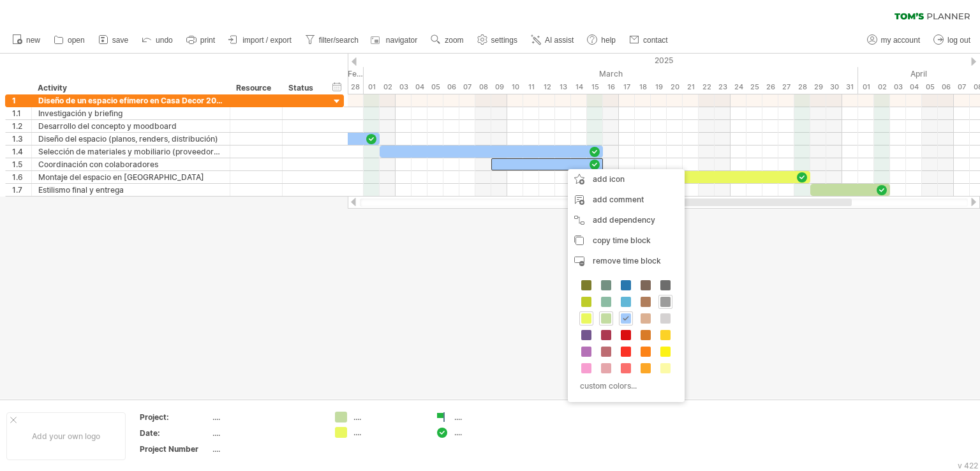
click at [666, 304] on span at bounding box center [666, 302] width 10 height 10
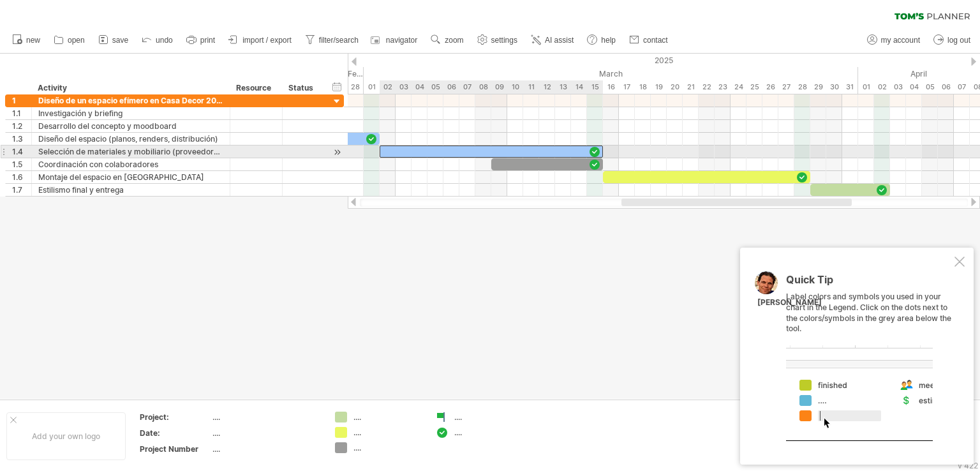
click at [516, 153] on div at bounding box center [491, 152] width 223 height 12
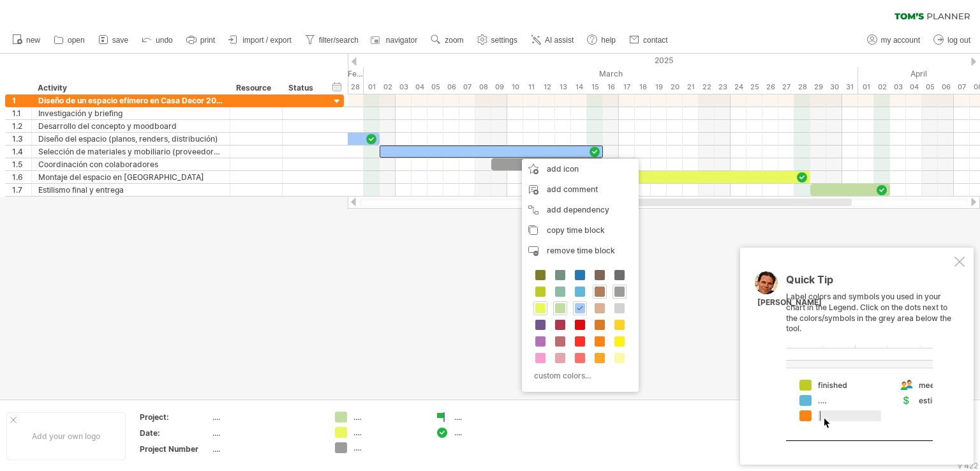
click at [604, 293] on div at bounding box center [600, 292] width 14 height 14
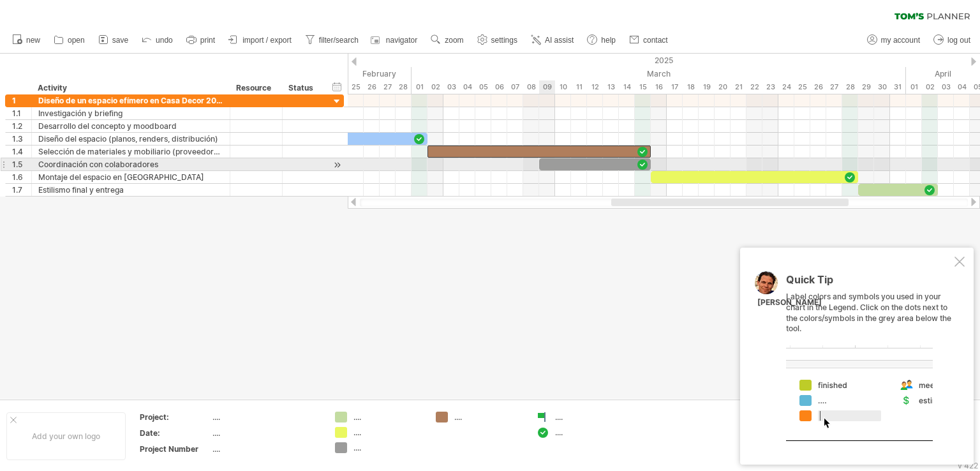
click at [554, 164] on div at bounding box center [595, 164] width 112 height 12
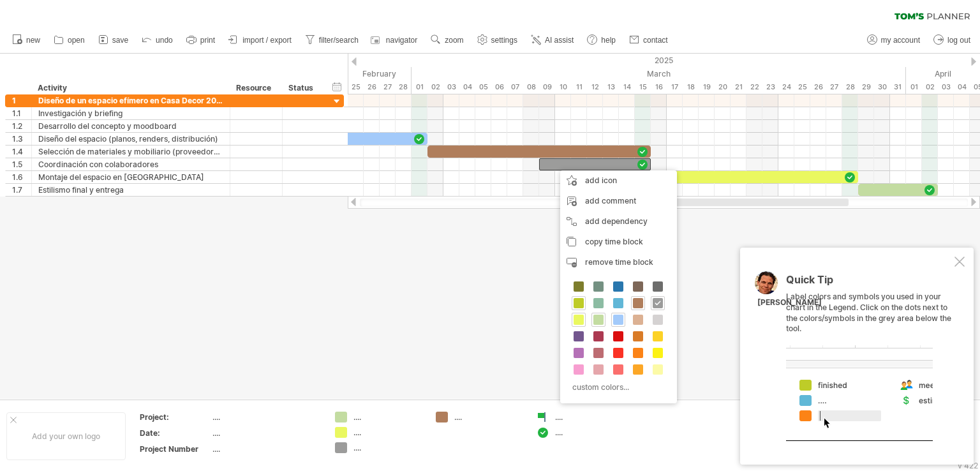
click at [576, 302] on span at bounding box center [579, 303] width 10 height 10
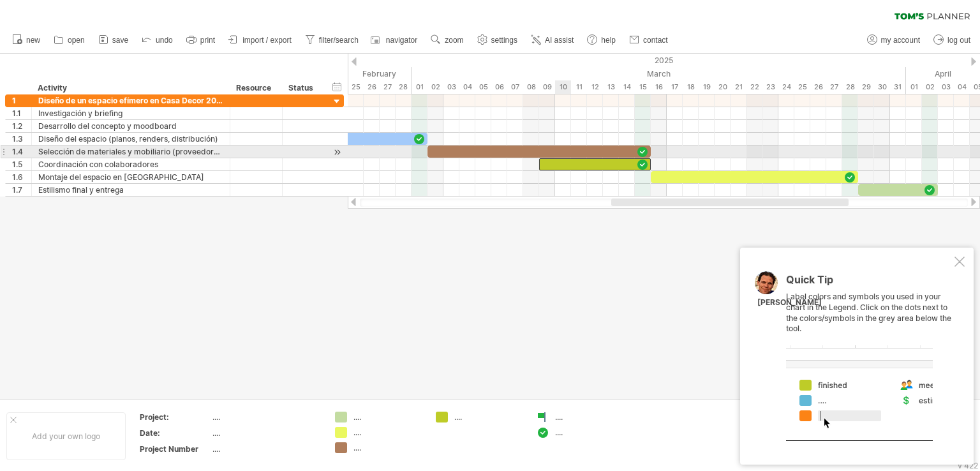
click at [564, 151] on div at bounding box center [539, 152] width 223 height 12
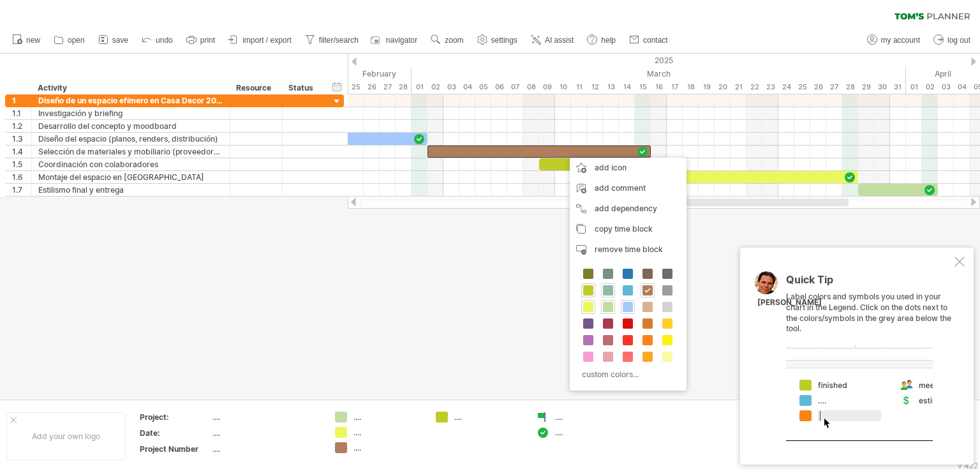
click at [609, 289] on span at bounding box center [608, 290] width 10 height 10
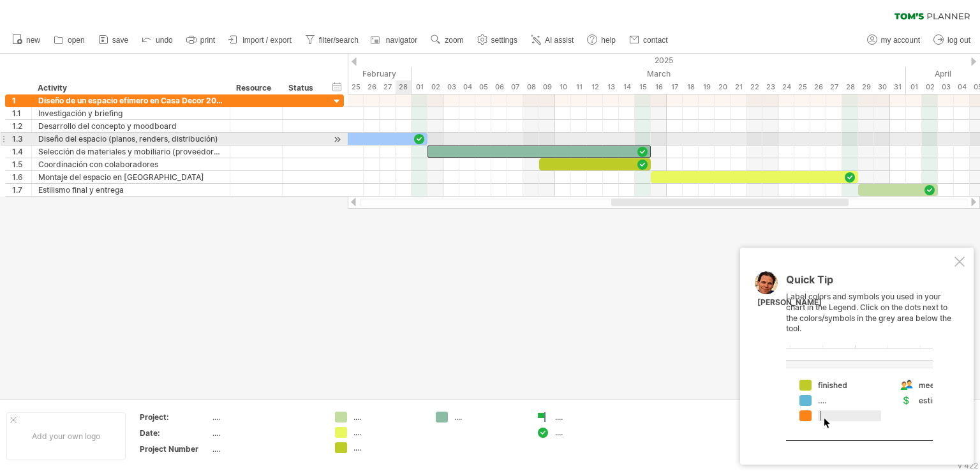
click at [398, 138] on div at bounding box center [323, 139] width 207 height 12
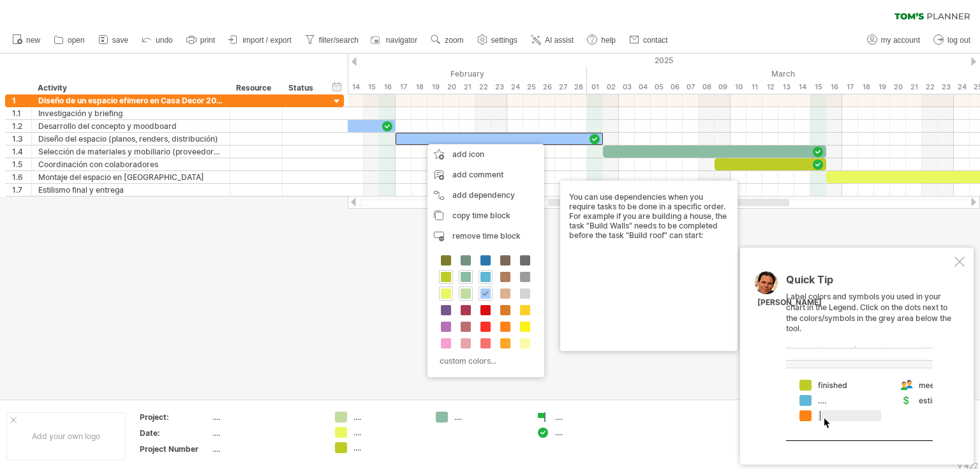
click at [490, 278] on span at bounding box center [486, 277] width 10 height 10
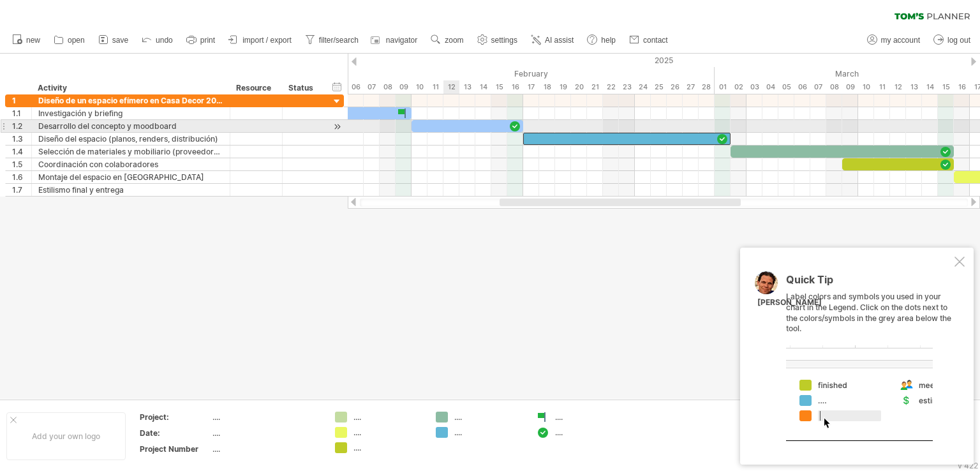
click at [446, 131] on div at bounding box center [468, 126] width 112 height 12
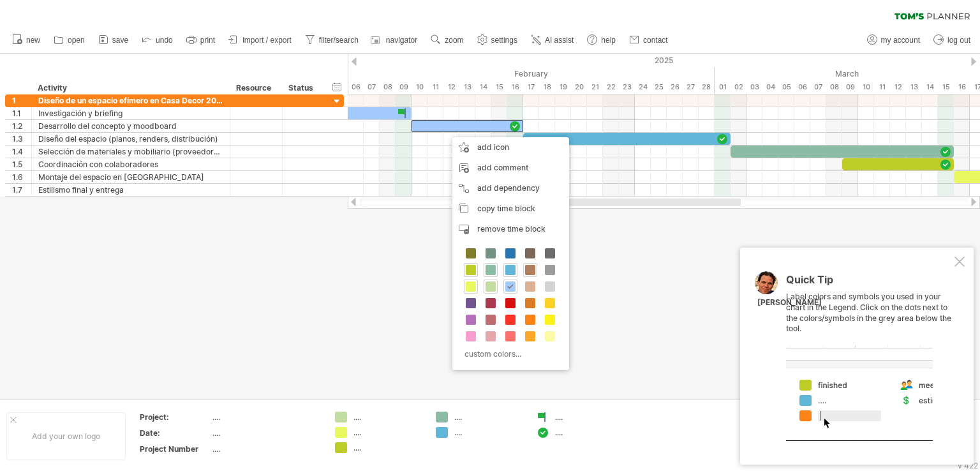
click at [531, 269] on span at bounding box center [530, 270] width 10 height 10
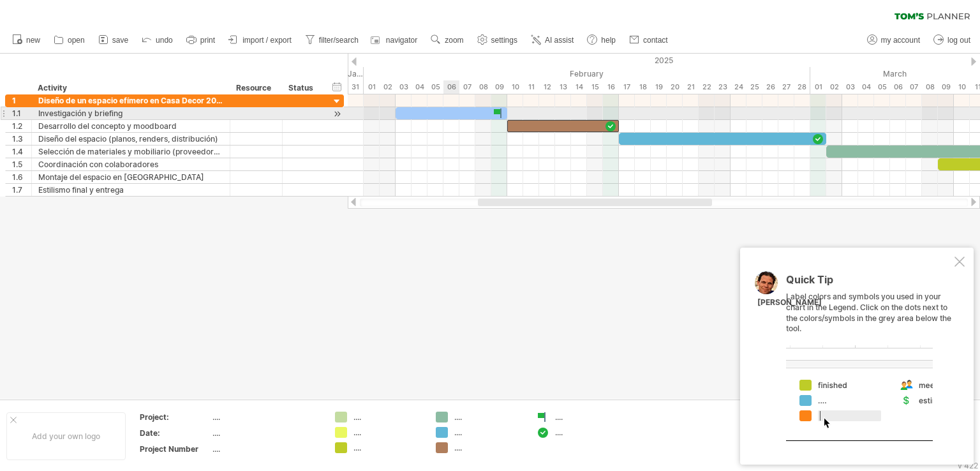
click at [452, 118] on div at bounding box center [452, 113] width 112 height 12
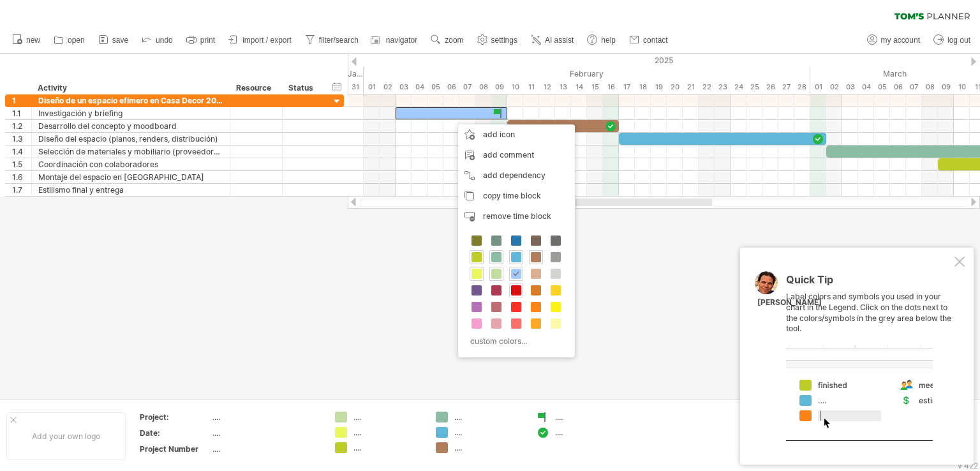
click at [513, 287] on span at bounding box center [516, 290] width 10 height 10
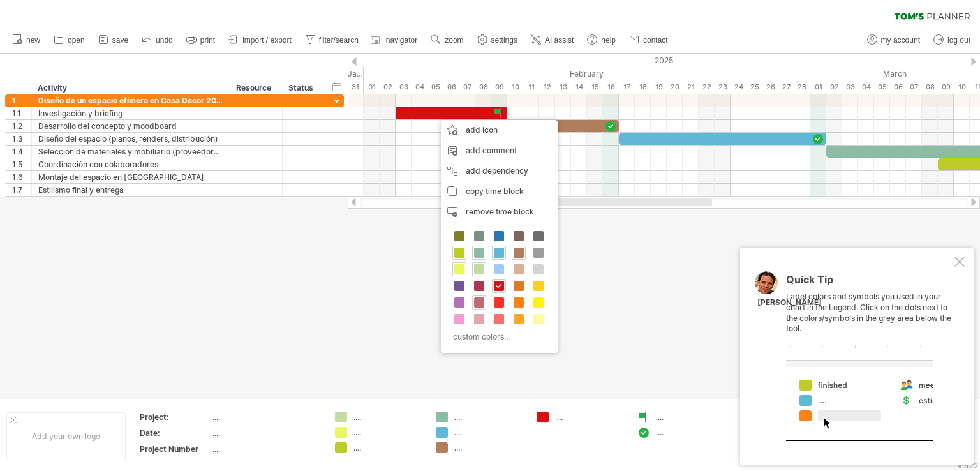
click at [480, 302] on span at bounding box center [479, 302] width 10 height 10
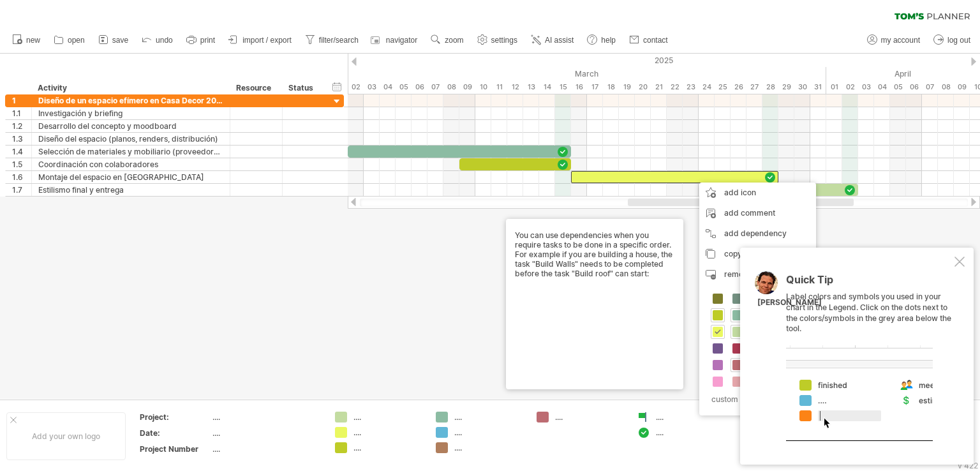
click at [963, 262] on div at bounding box center [960, 262] width 10 height 10
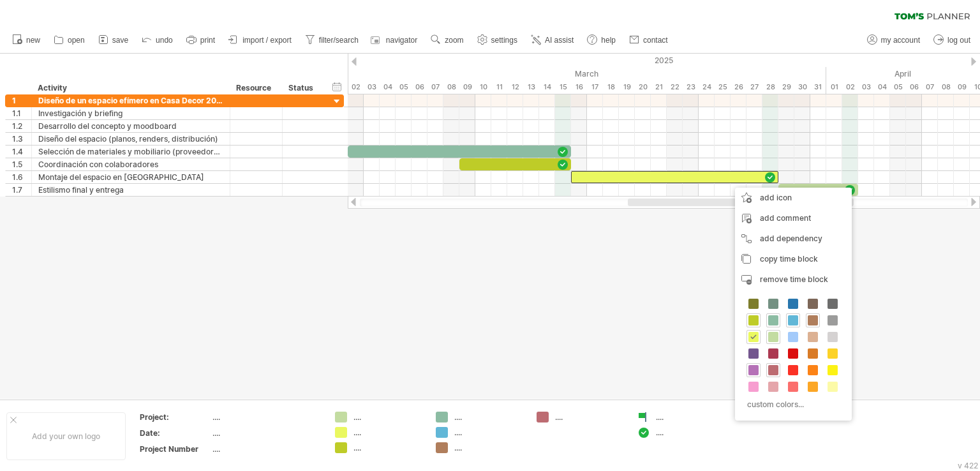
click at [753, 369] on span at bounding box center [754, 370] width 10 height 10
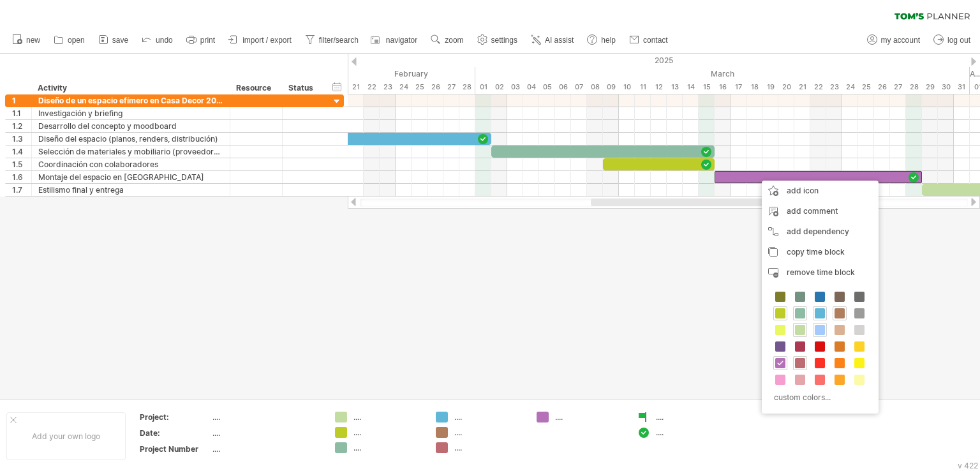
click at [820, 329] on span at bounding box center [820, 330] width 10 height 10
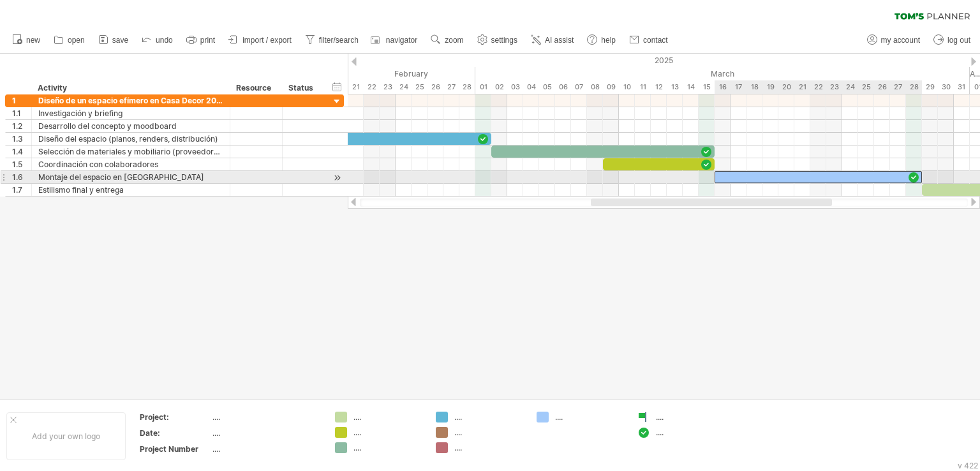
click at [778, 177] on div at bounding box center [818, 177] width 207 height 12
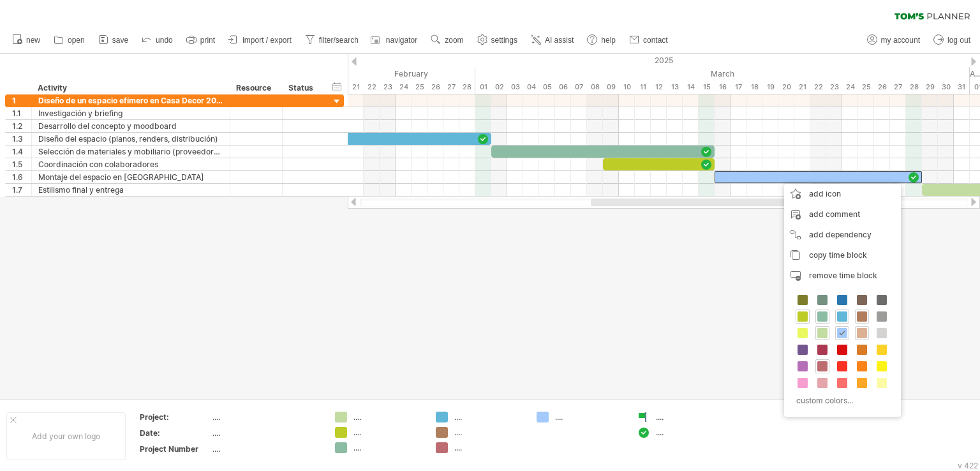
click at [860, 334] on span at bounding box center [862, 333] width 10 height 10
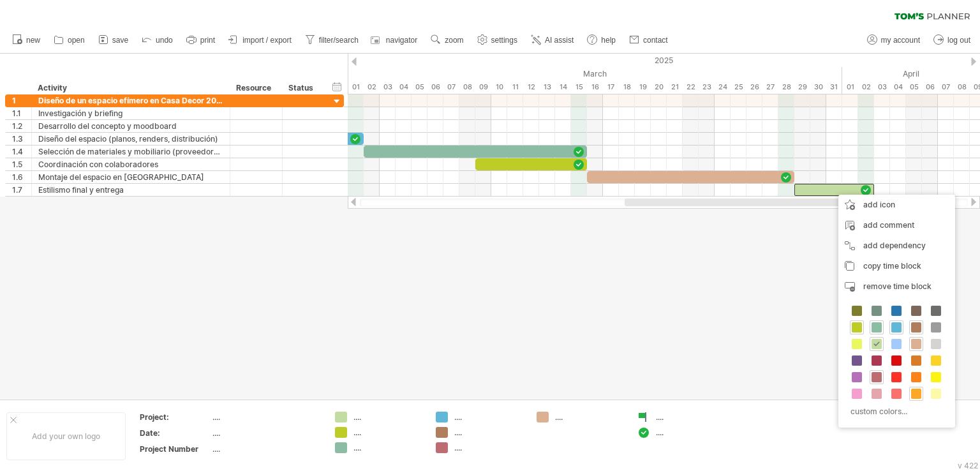
click at [913, 393] on span at bounding box center [916, 394] width 10 height 10
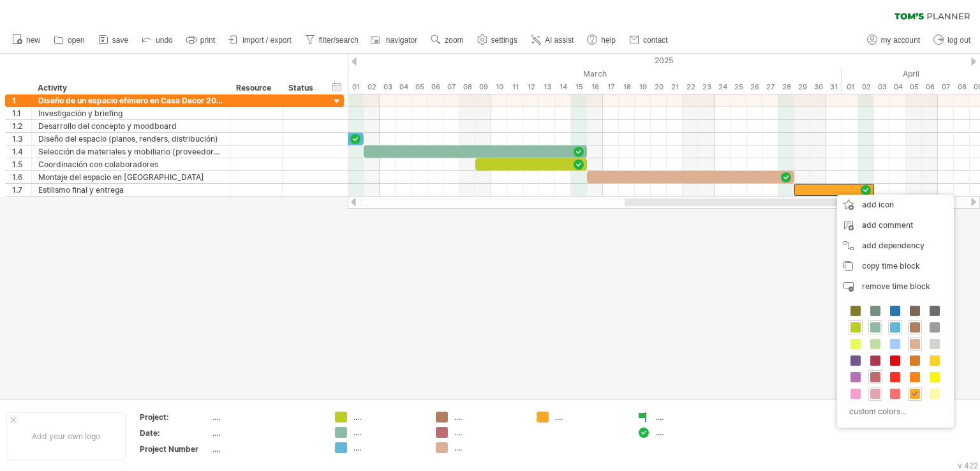
click at [878, 396] on span at bounding box center [876, 394] width 10 height 10
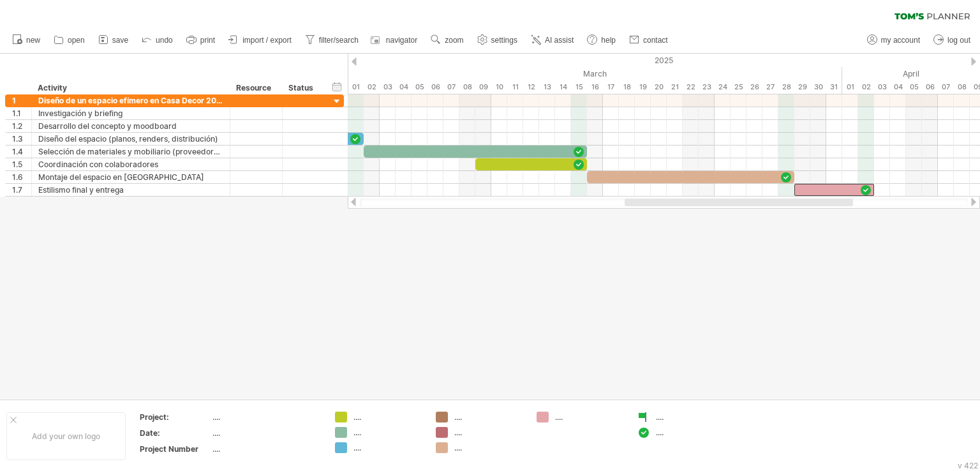
click at [878, 396] on div at bounding box center [490, 226] width 980 height 345
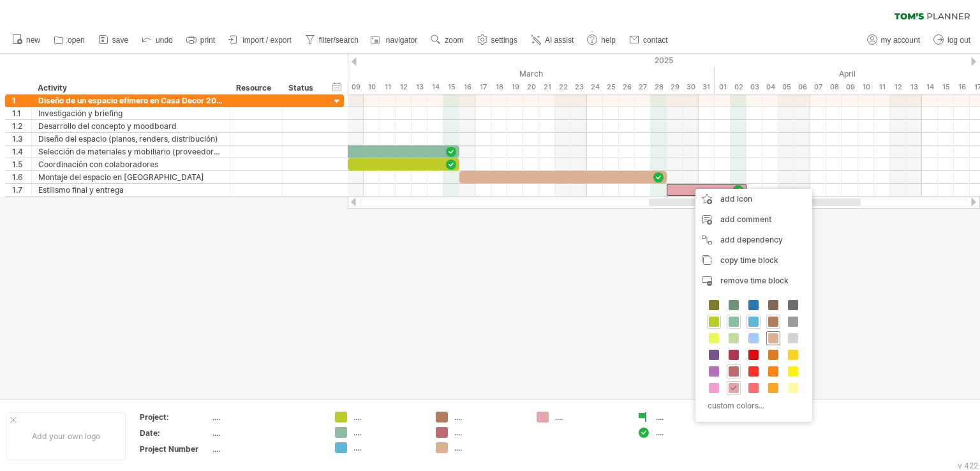
click at [774, 334] on span at bounding box center [773, 338] width 10 height 10
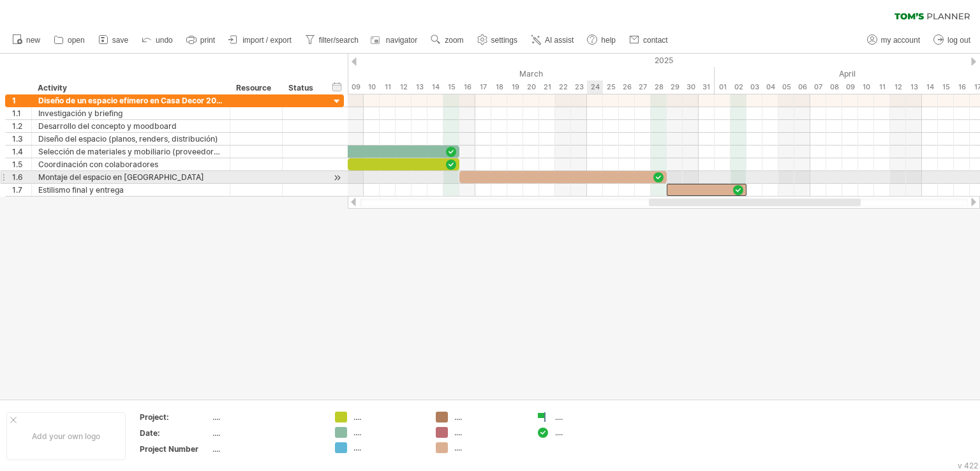
click at [599, 177] on div at bounding box center [563, 177] width 207 height 12
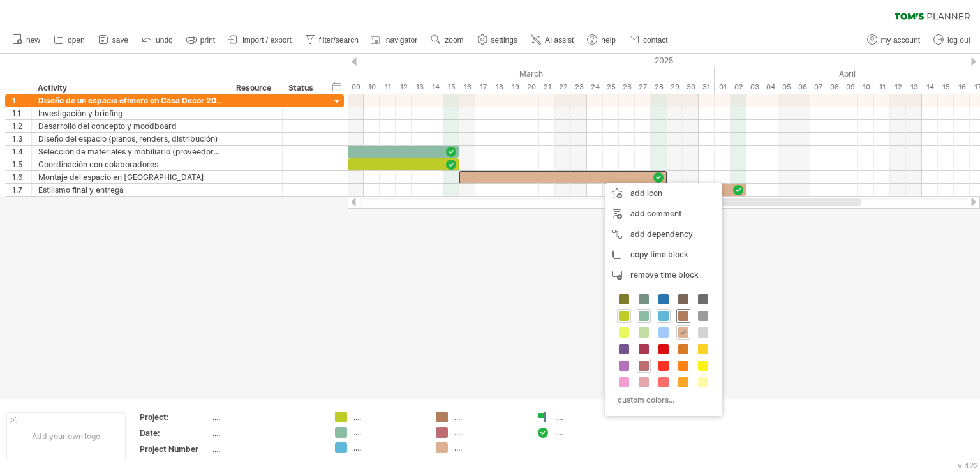
click at [682, 318] on span at bounding box center [683, 316] width 10 height 10
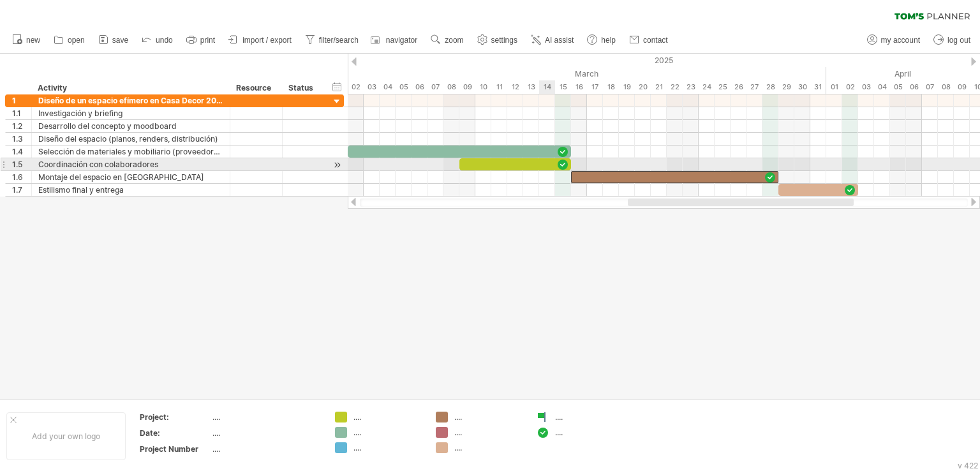
click at [541, 163] on div at bounding box center [516, 164] width 112 height 12
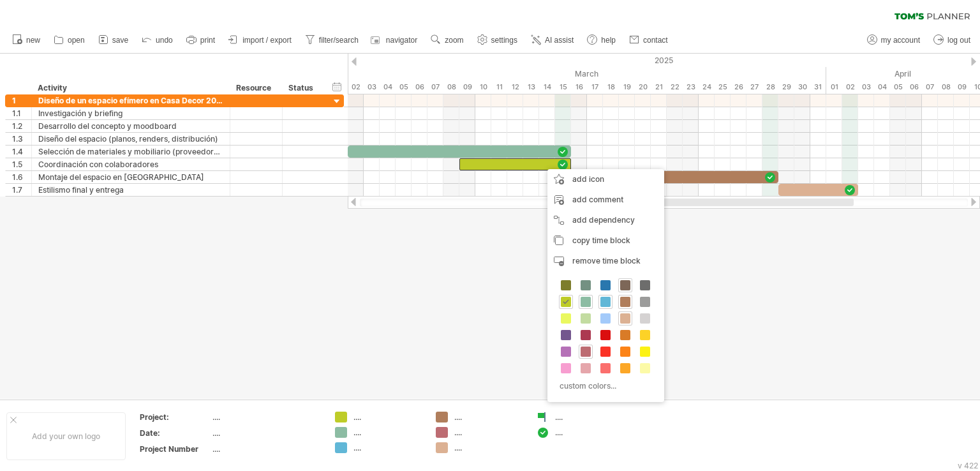
click at [624, 286] on span at bounding box center [625, 285] width 10 height 10
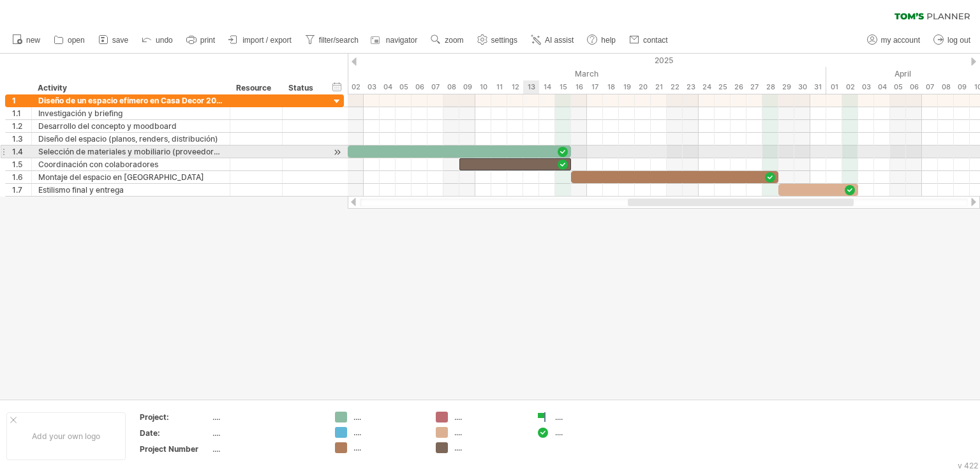
click at [532, 151] on div at bounding box center [459, 152] width 223 height 12
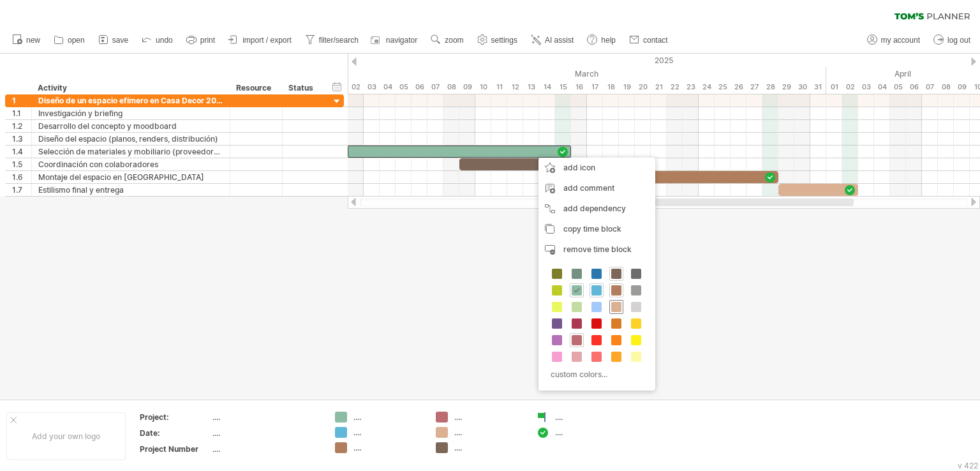
click at [613, 302] on span at bounding box center [616, 307] width 10 height 10
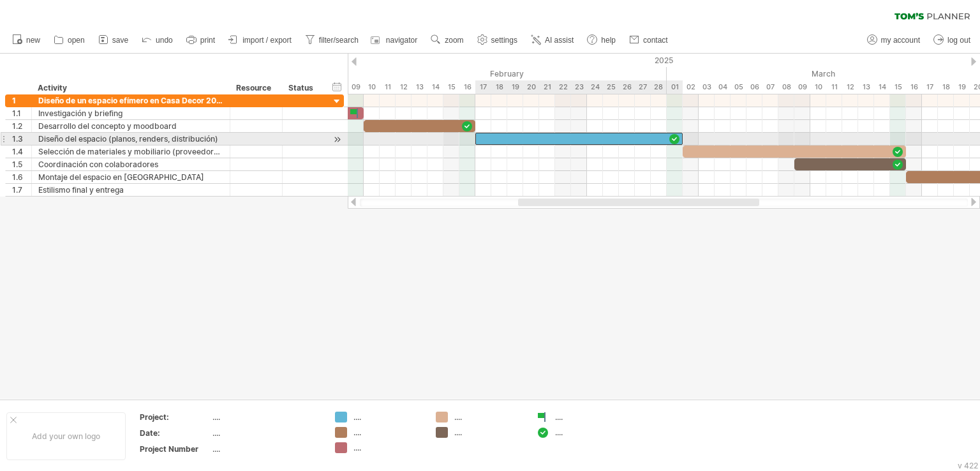
click at [510, 135] on div at bounding box center [579, 139] width 207 height 12
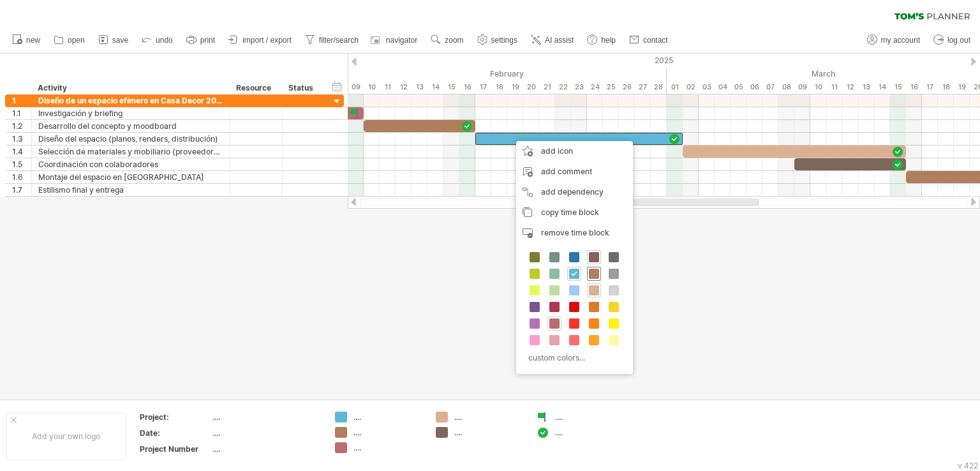
click at [593, 273] on span at bounding box center [594, 274] width 10 height 10
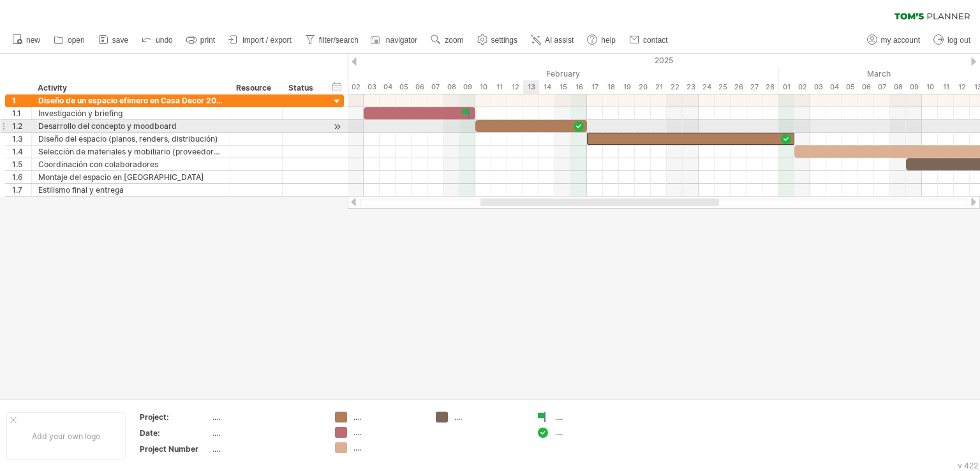
click at [525, 130] on div at bounding box center [532, 126] width 112 height 12
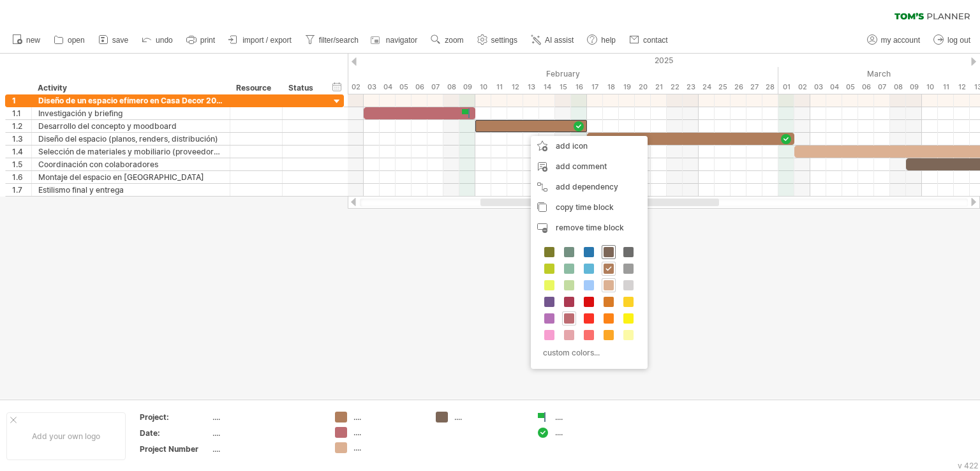
click at [607, 251] on span at bounding box center [609, 252] width 10 height 10
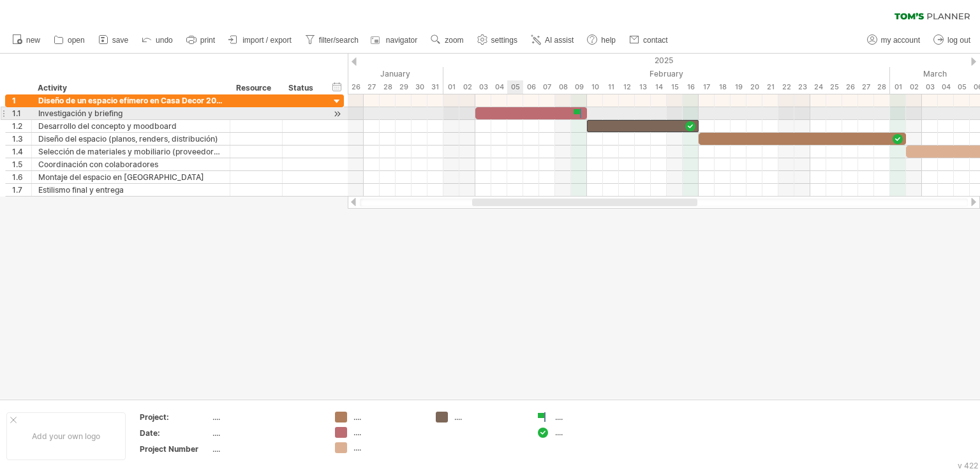
click at [509, 114] on div at bounding box center [532, 113] width 112 height 12
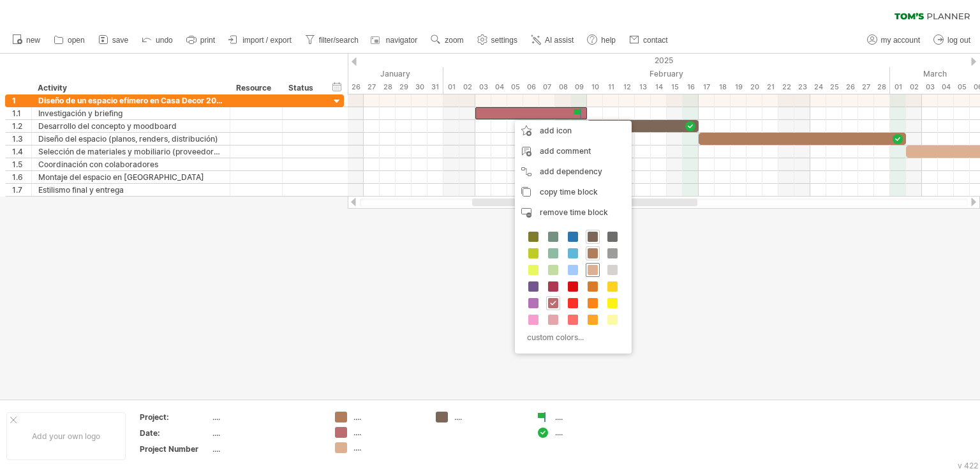
click at [591, 269] on span at bounding box center [593, 270] width 10 height 10
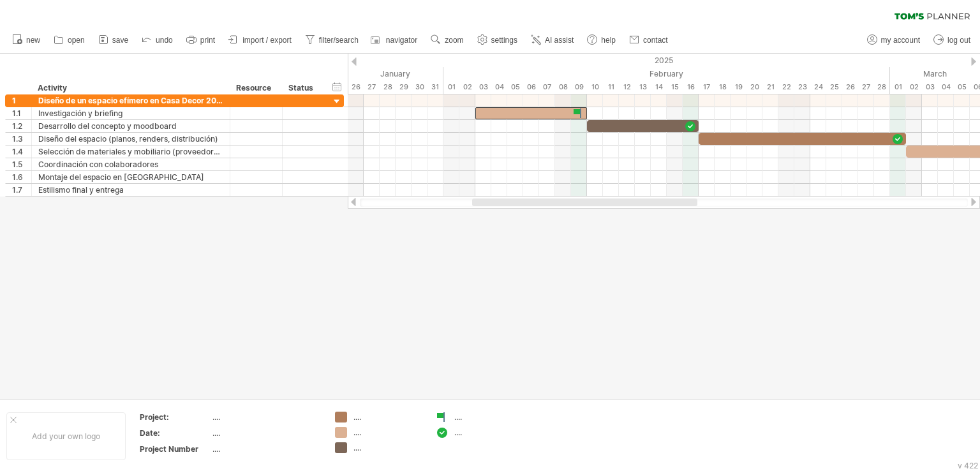
click at [682, 280] on div at bounding box center [490, 226] width 980 height 345
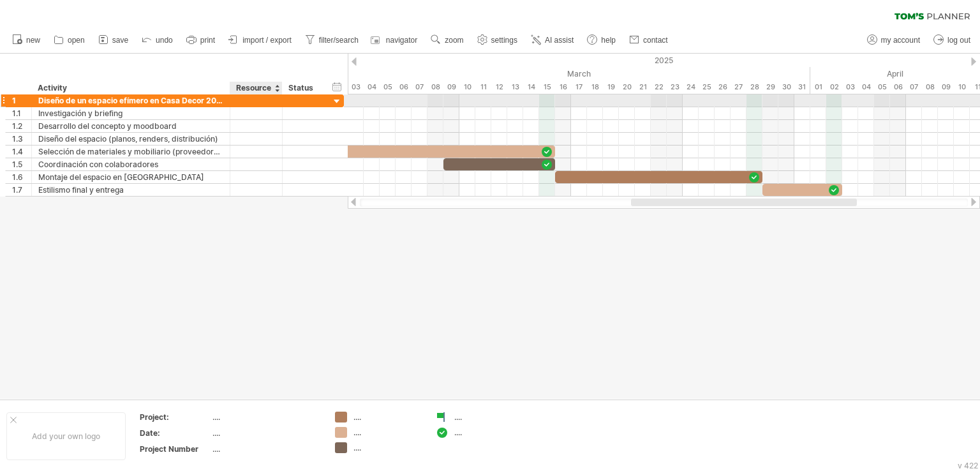
click at [289, 100] on div at bounding box center [303, 100] width 28 height 12
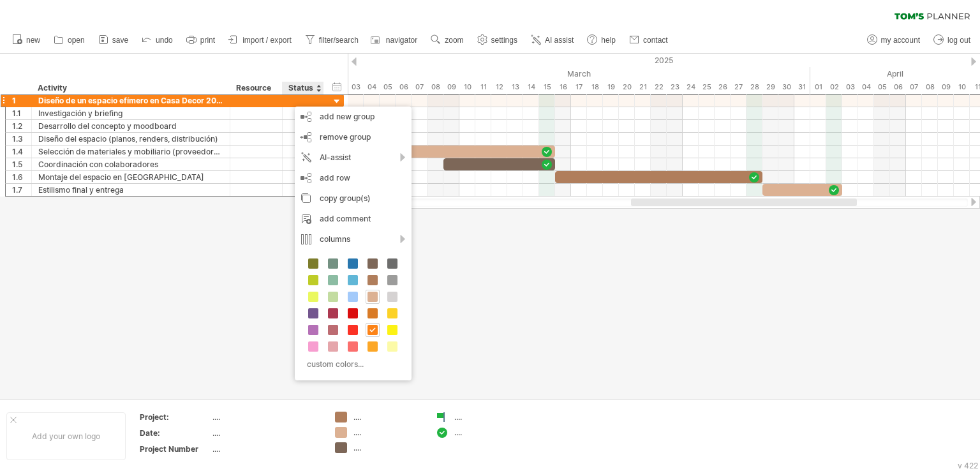
click at [368, 299] on span at bounding box center [373, 297] width 10 height 10
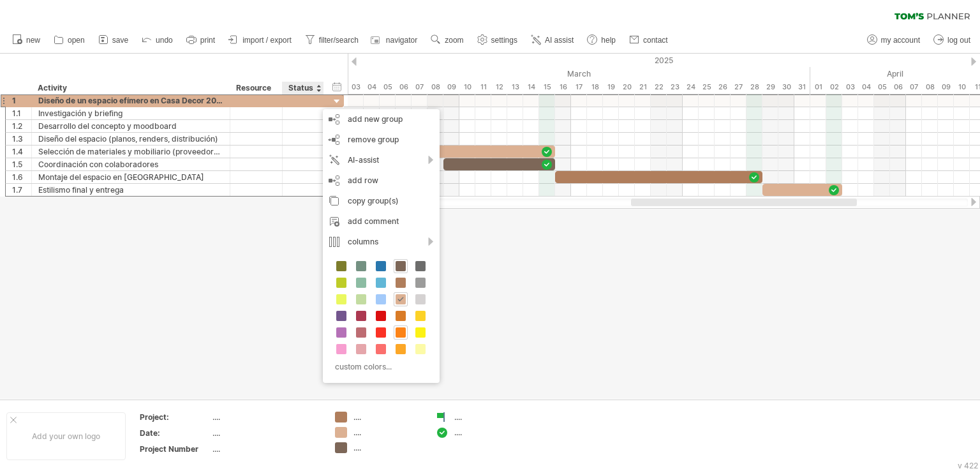
click at [401, 267] on span at bounding box center [401, 266] width 10 height 10
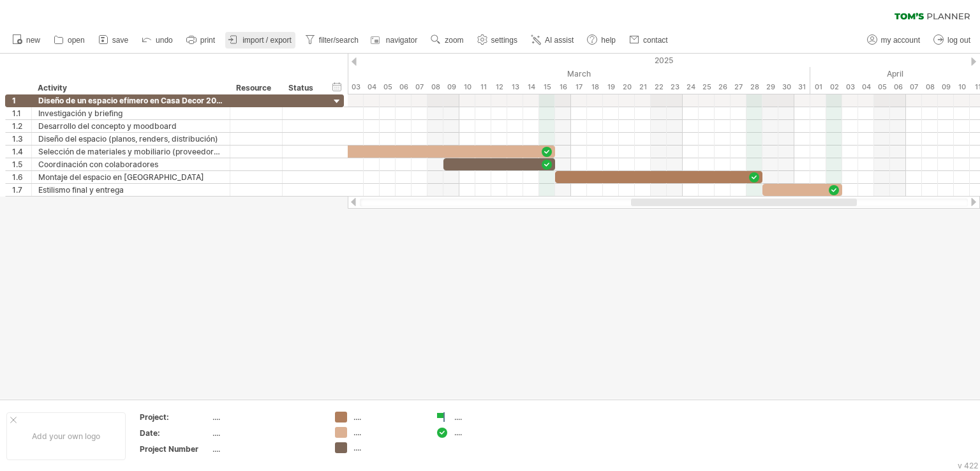
click at [251, 39] on span "import / export" at bounding box center [267, 40] width 49 height 9
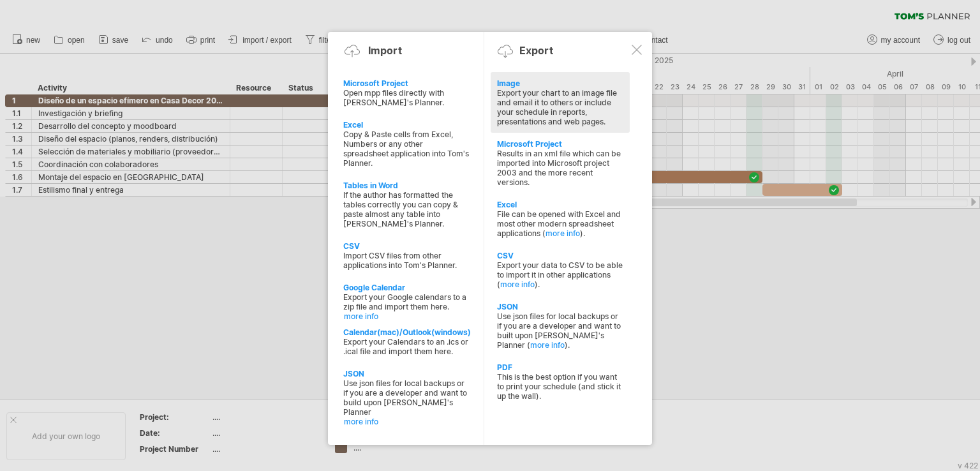
click at [532, 107] on div "Export your chart to an image file and email it to others or include your sched…" at bounding box center [560, 107] width 126 height 38
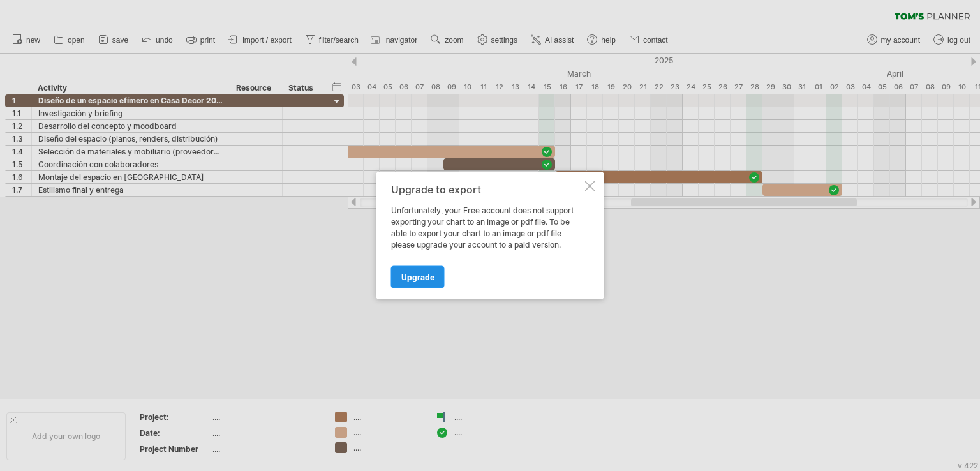
click at [424, 276] on span "Upgrade" at bounding box center [417, 278] width 33 height 10
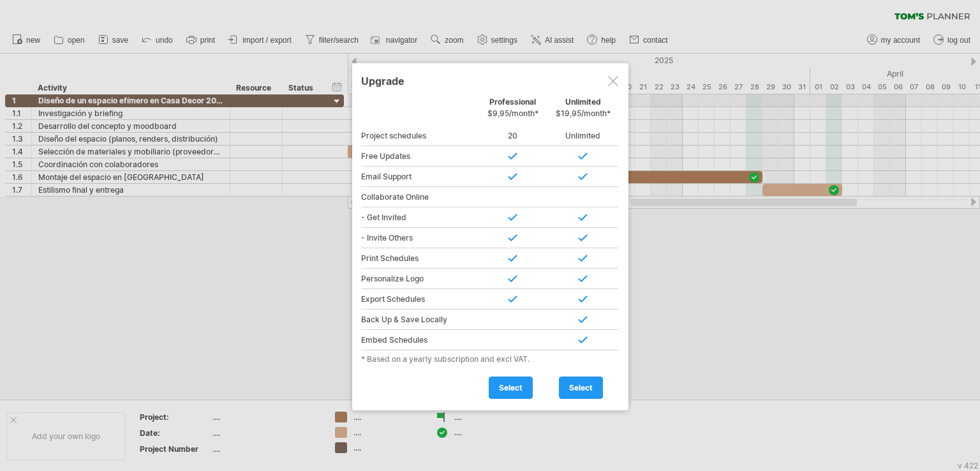
click at [613, 84] on div at bounding box center [613, 81] width 10 height 10
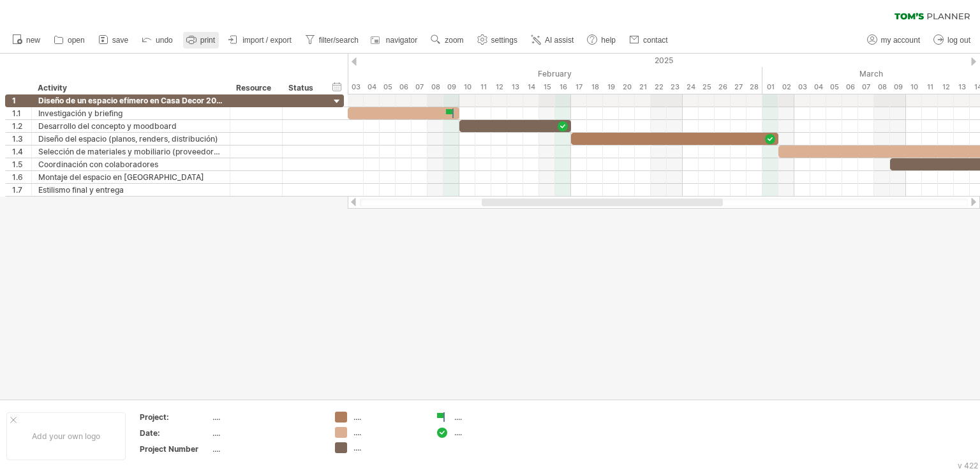
click at [195, 41] on icon at bounding box center [191, 40] width 10 height 5
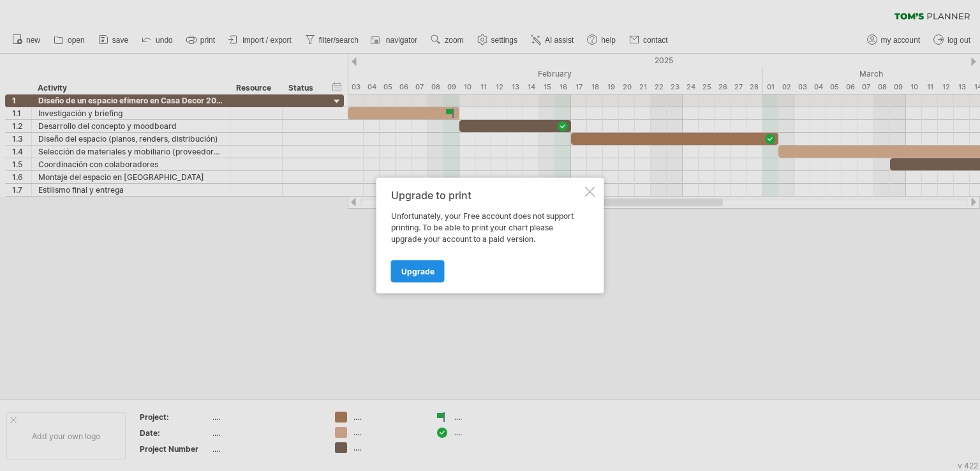
click at [428, 274] on span "Upgrade" at bounding box center [417, 272] width 33 height 10
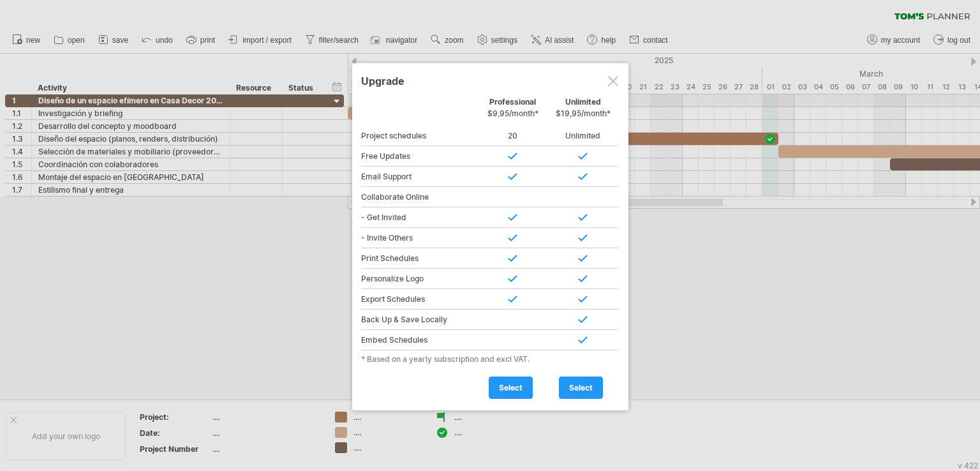
click at [610, 79] on div at bounding box center [613, 81] width 10 height 10
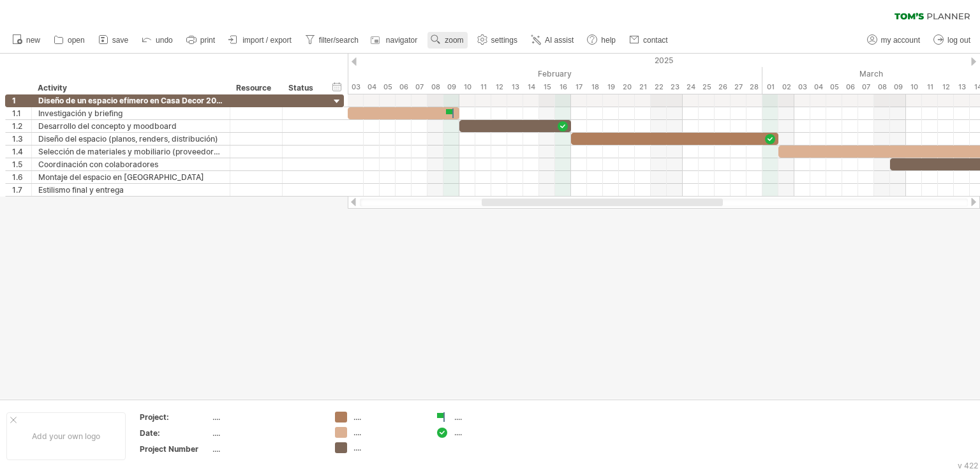
click at [454, 44] on span "zoom" at bounding box center [454, 40] width 19 height 9
click at [483, 77] on div "Week" at bounding box center [496, 81] width 71 height 20
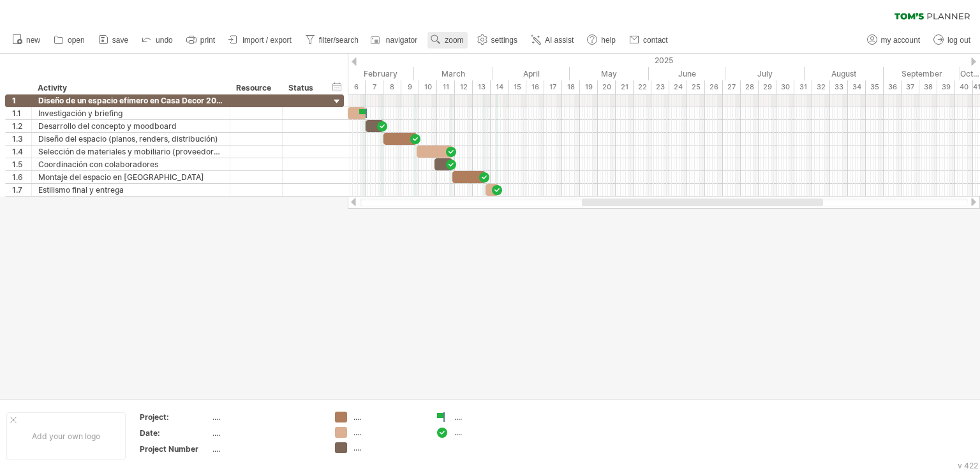
click at [452, 45] on link "zoom" at bounding box center [448, 40] width 40 height 17
click at [476, 100] on div "Day" at bounding box center [493, 102] width 71 height 20
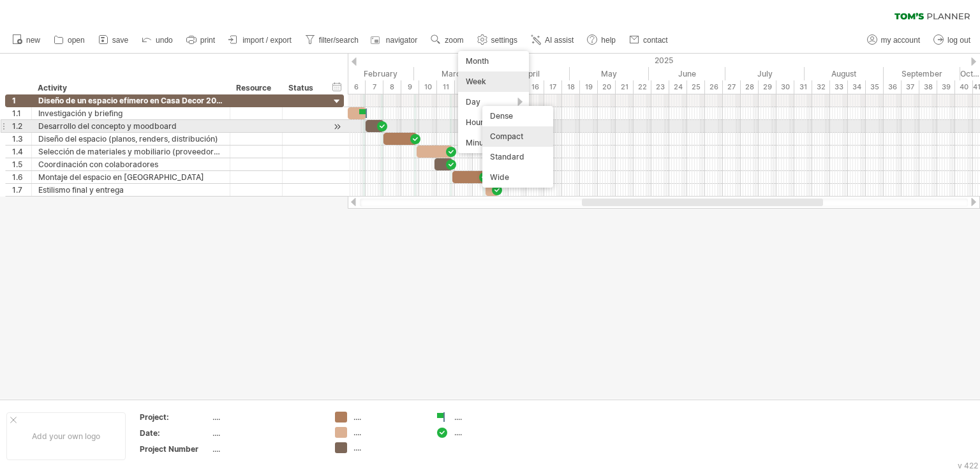
click at [501, 133] on div "Compact" at bounding box center [518, 136] width 71 height 20
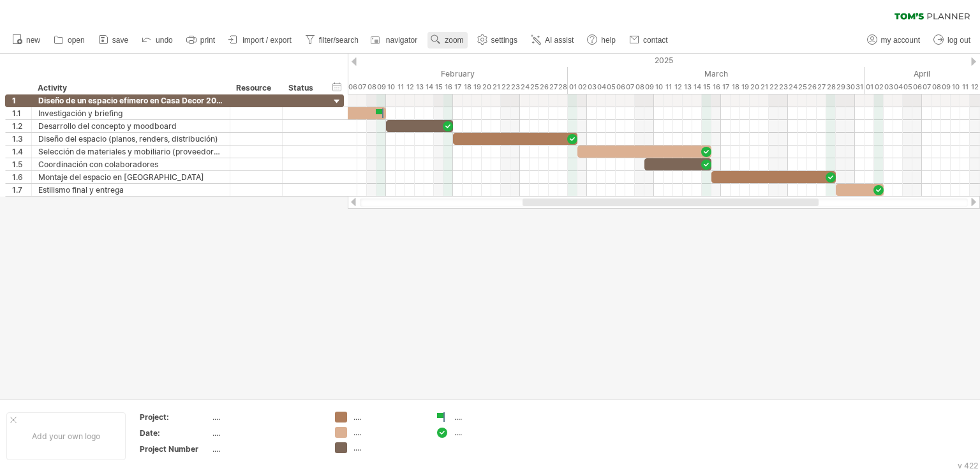
click at [453, 45] on link "zoom" at bounding box center [448, 40] width 40 height 17
click at [472, 85] on div "Week" at bounding box center [494, 81] width 71 height 20
